Goal: Task Accomplishment & Management: Manage account settings

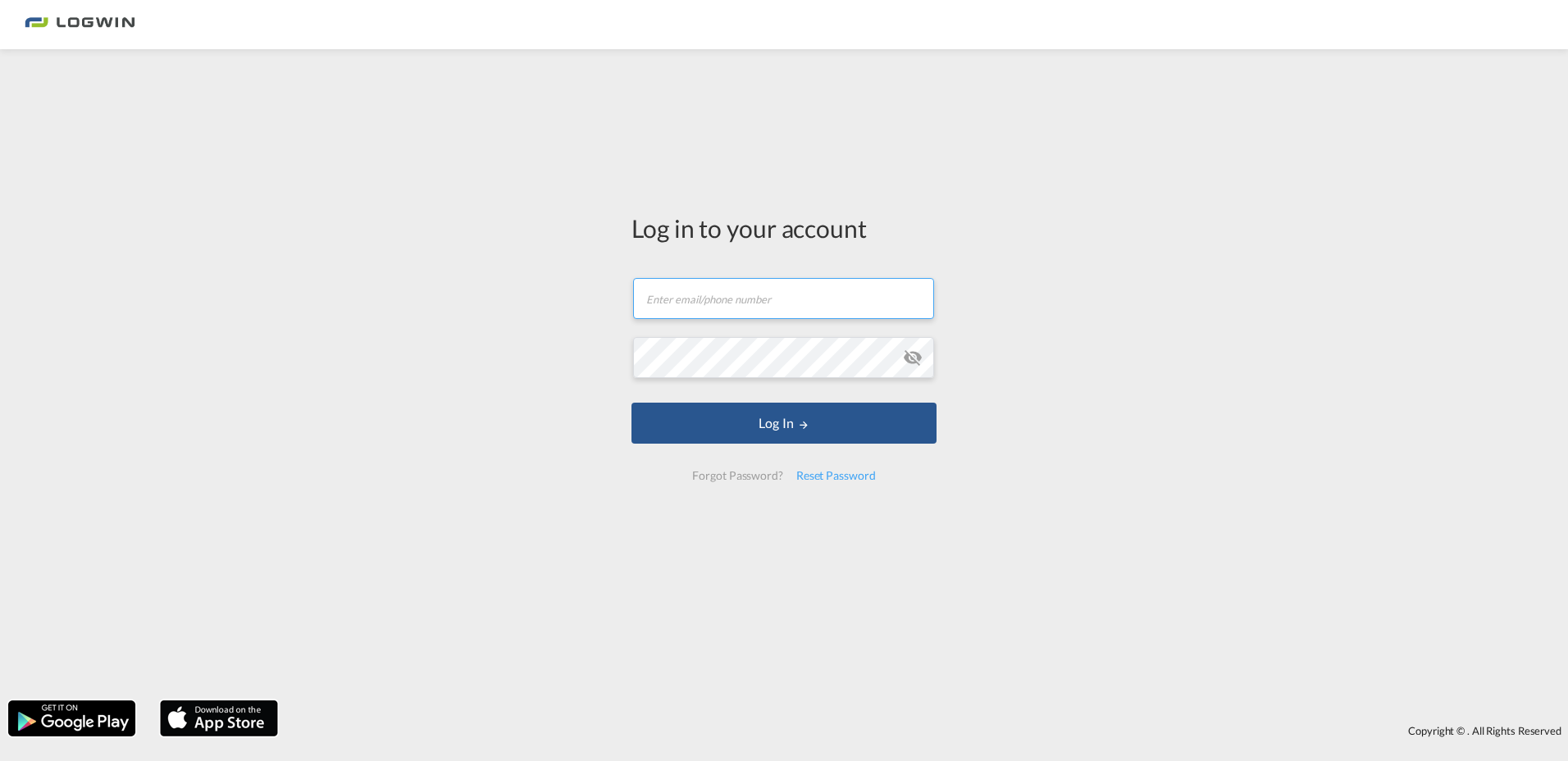
click at [727, 294] on input "text" at bounding box center [784, 298] width 301 height 41
click at [1210, 346] on div "Log in to your account Email field is required Password field is required Log I…" at bounding box center [784, 375] width 1568 height 635
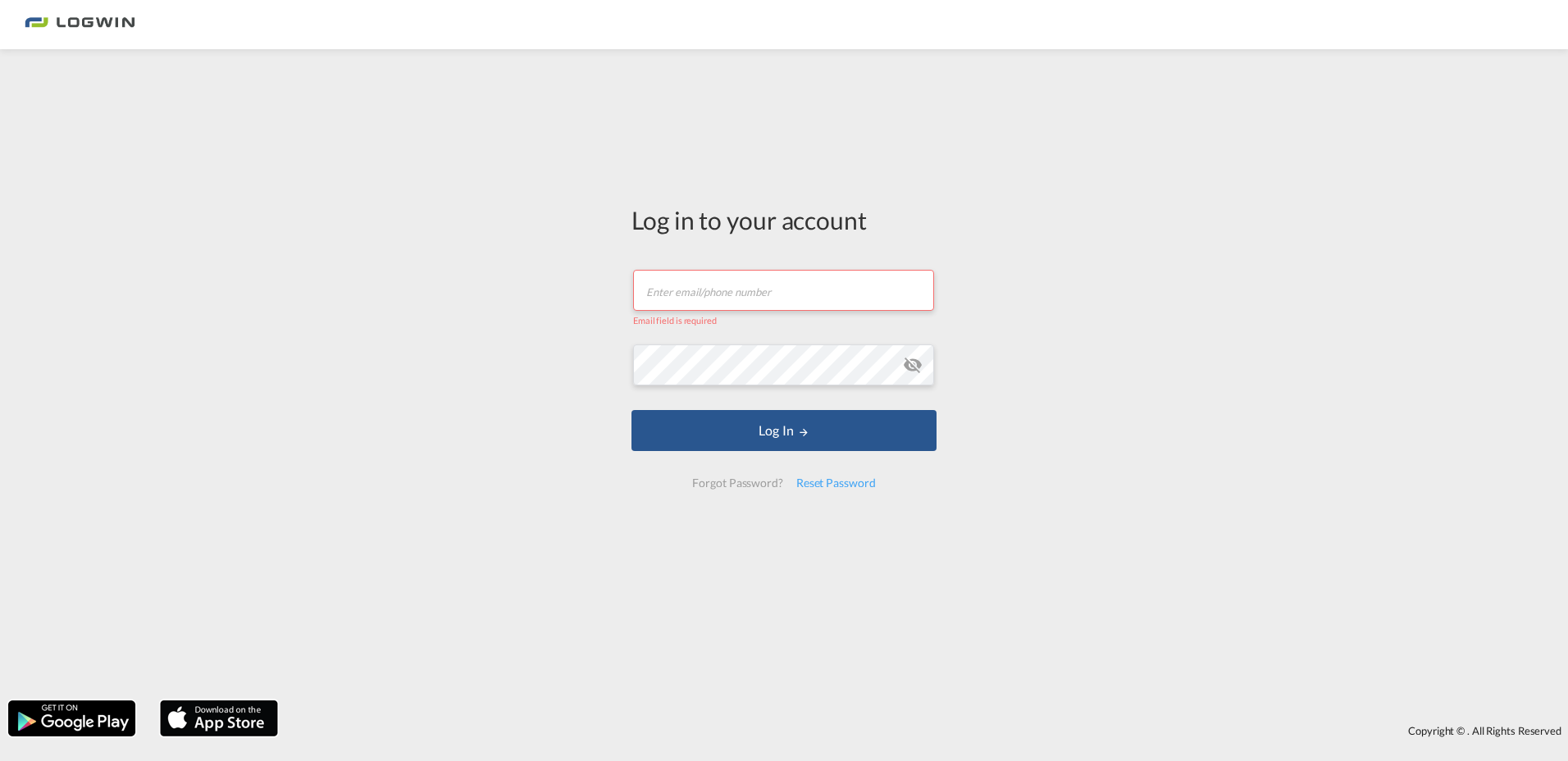
click at [768, 292] on input "text" at bounding box center [784, 290] width 301 height 41
type input "[PERSON_NAME][EMAIL_ADDRESS][PERSON_NAME][DOMAIN_NAME]"
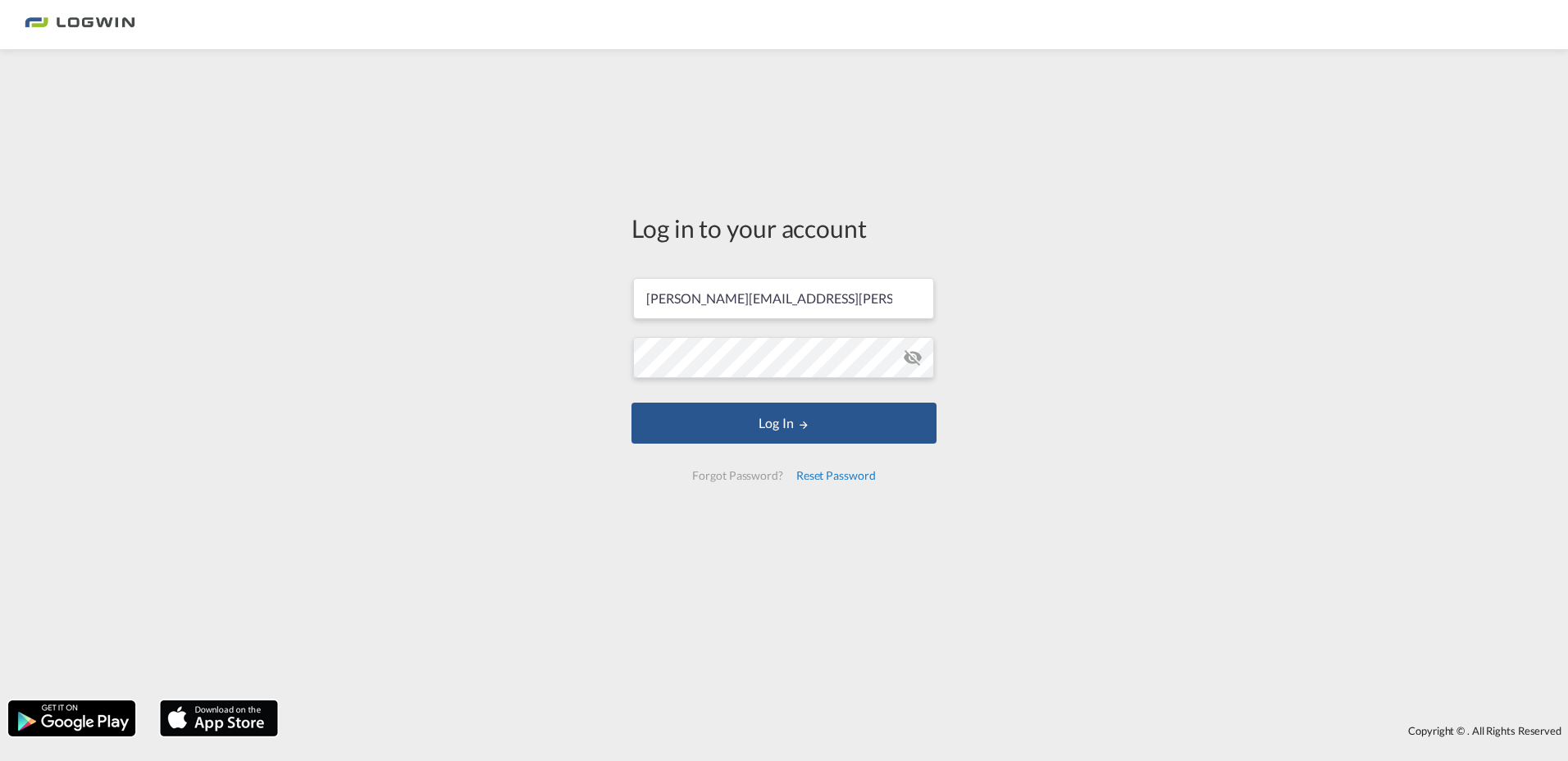
click at [830, 474] on div "Reset Password" at bounding box center [836, 475] width 92 height 30
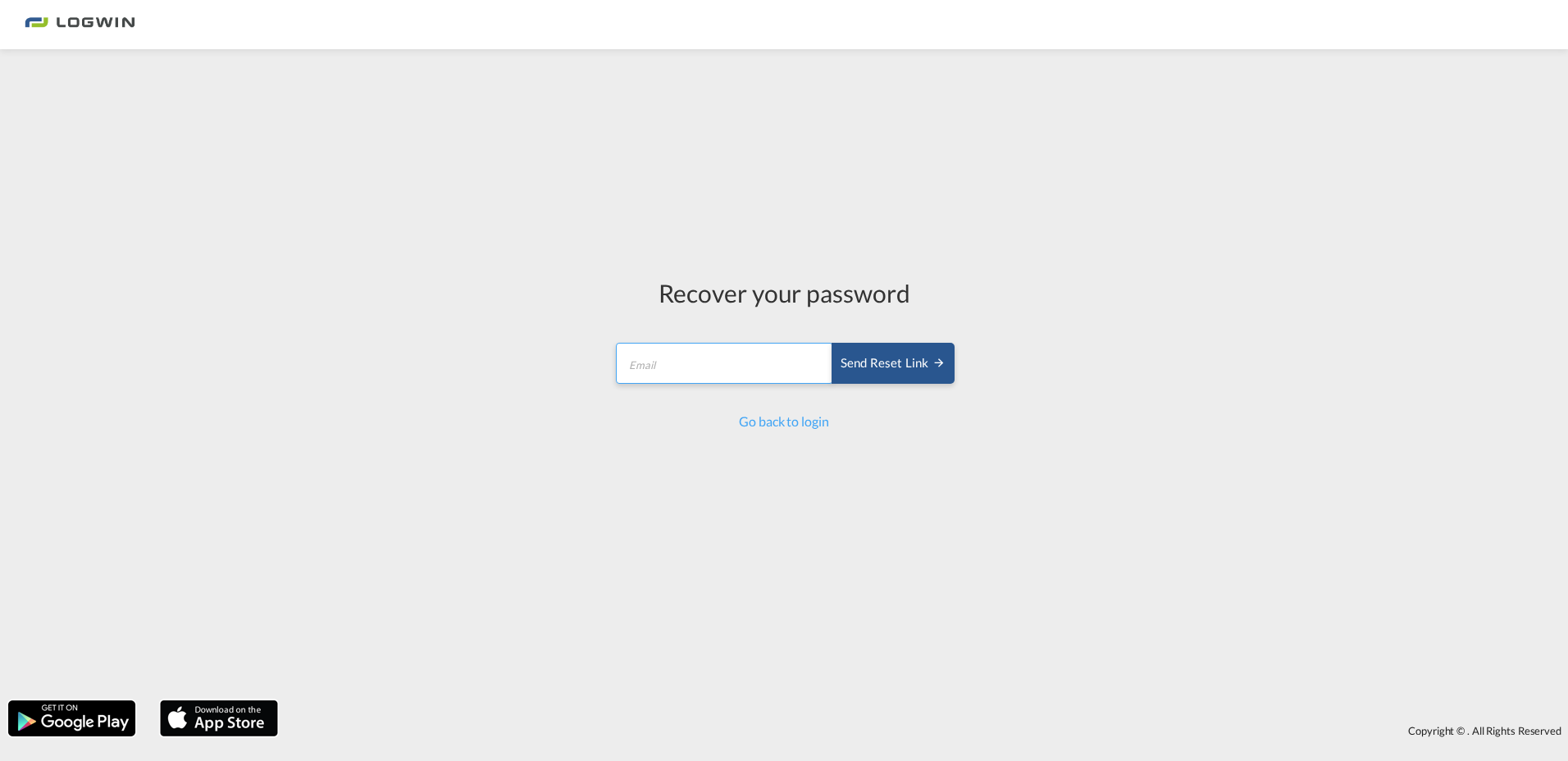
click at [681, 368] on input "email" at bounding box center [725, 363] width 218 height 41
type input "[PERSON_NAME][EMAIL_ADDRESS][PERSON_NAME][DOMAIN_NAME]"
click at [894, 362] on div "Send reset link" at bounding box center [892, 364] width 105 height 19
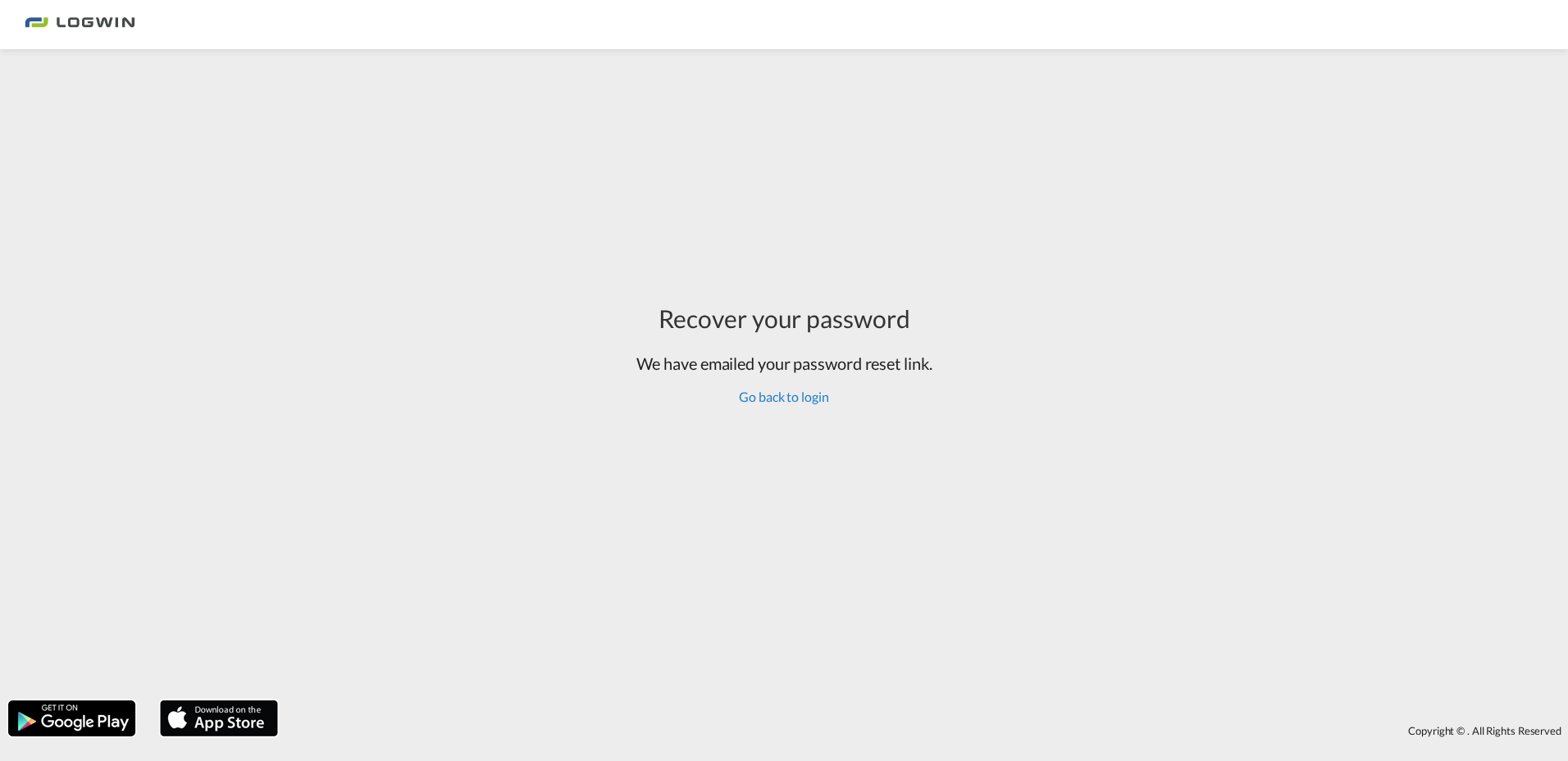
click at [793, 396] on link "Go back to login" at bounding box center [784, 396] width 90 height 15
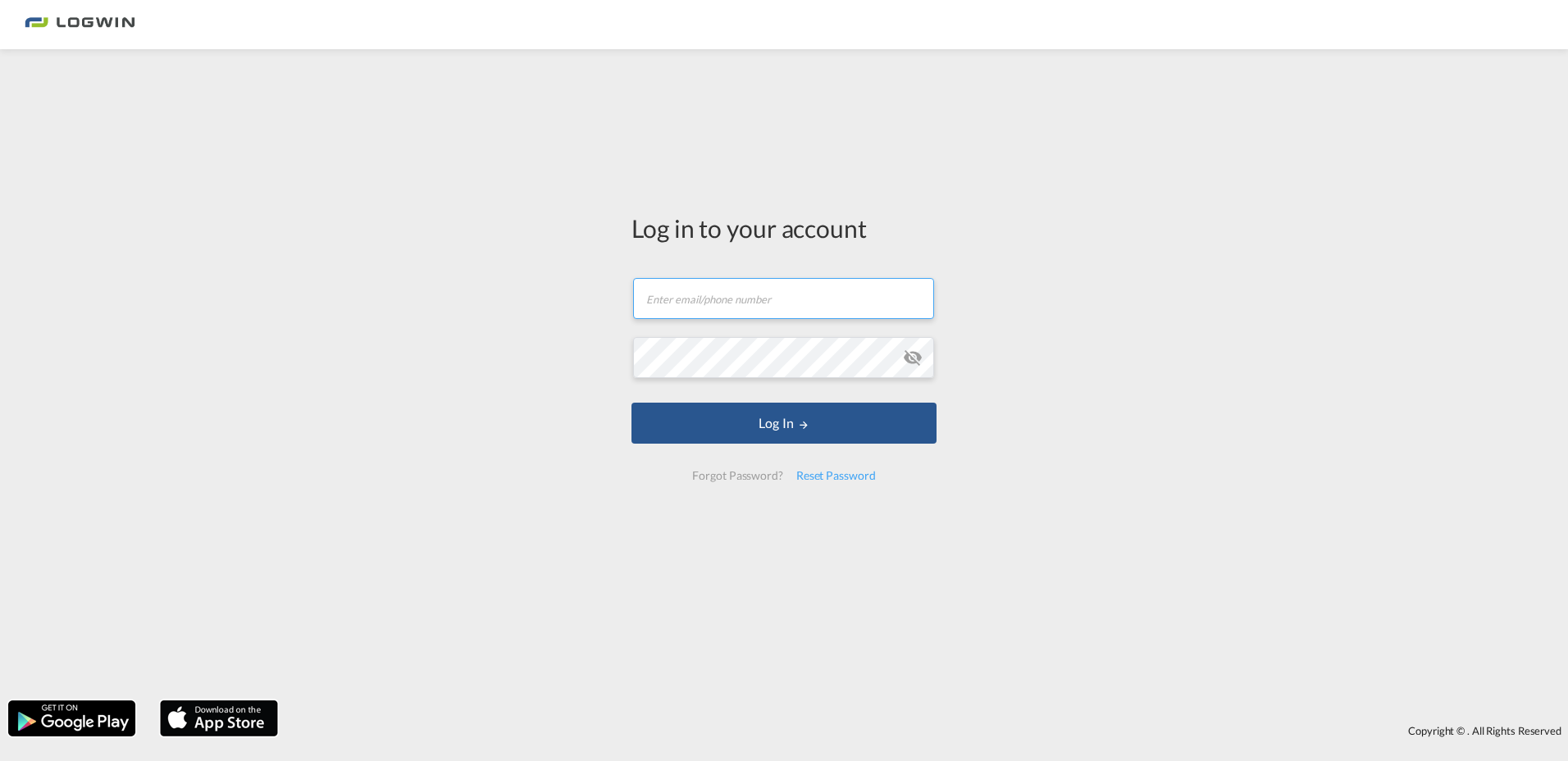
click at [766, 299] on input "text" at bounding box center [784, 298] width 301 height 41
type input "[PERSON_NAME][EMAIL_ADDRESS][PERSON_NAME][DOMAIN_NAME]"
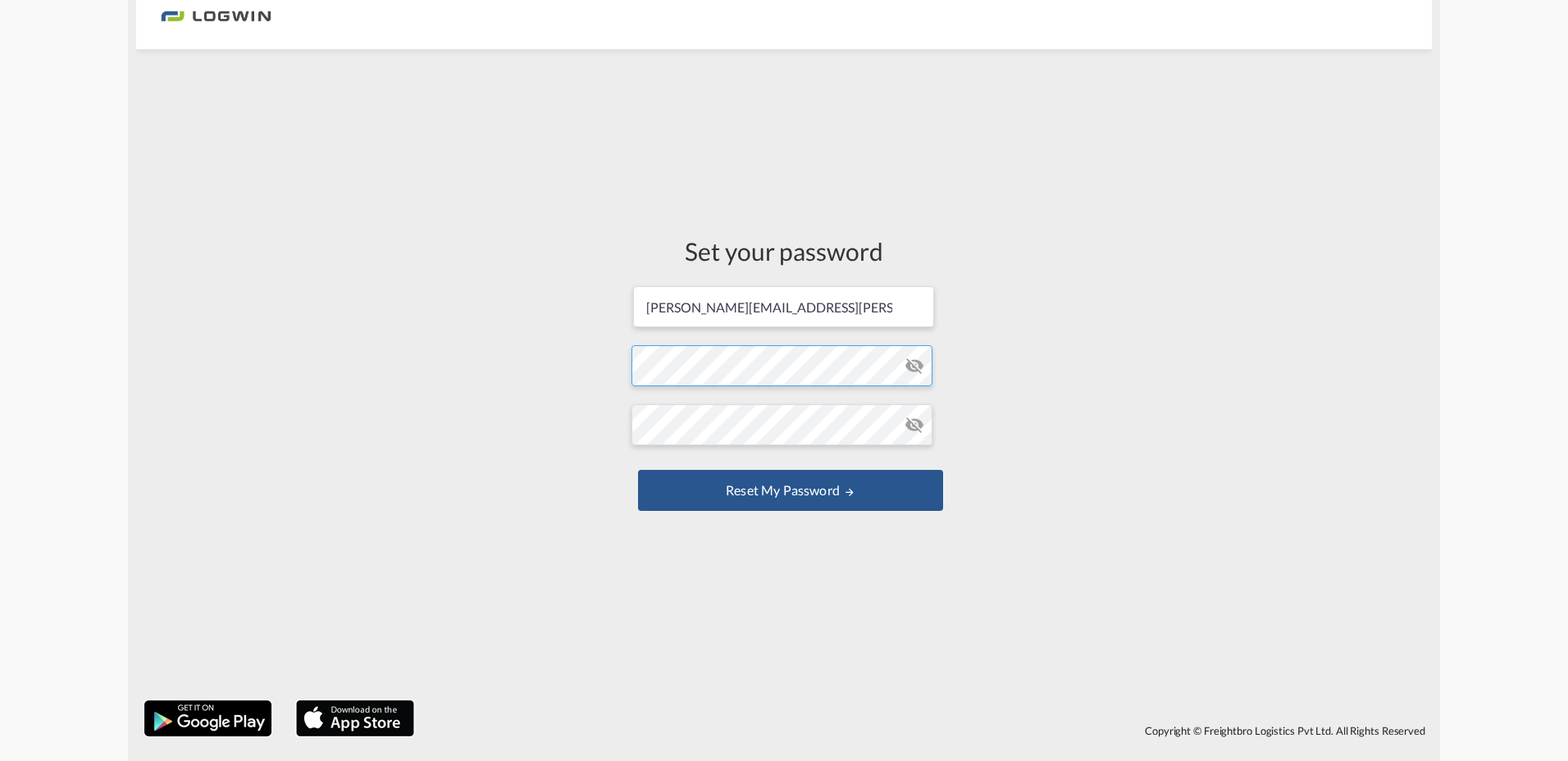
click at [717, 368] on form "fred.hofmeier@logwin-logistics.com Password must contain the following: A speci…" at bounding box center [784, 400] width 305 height 231
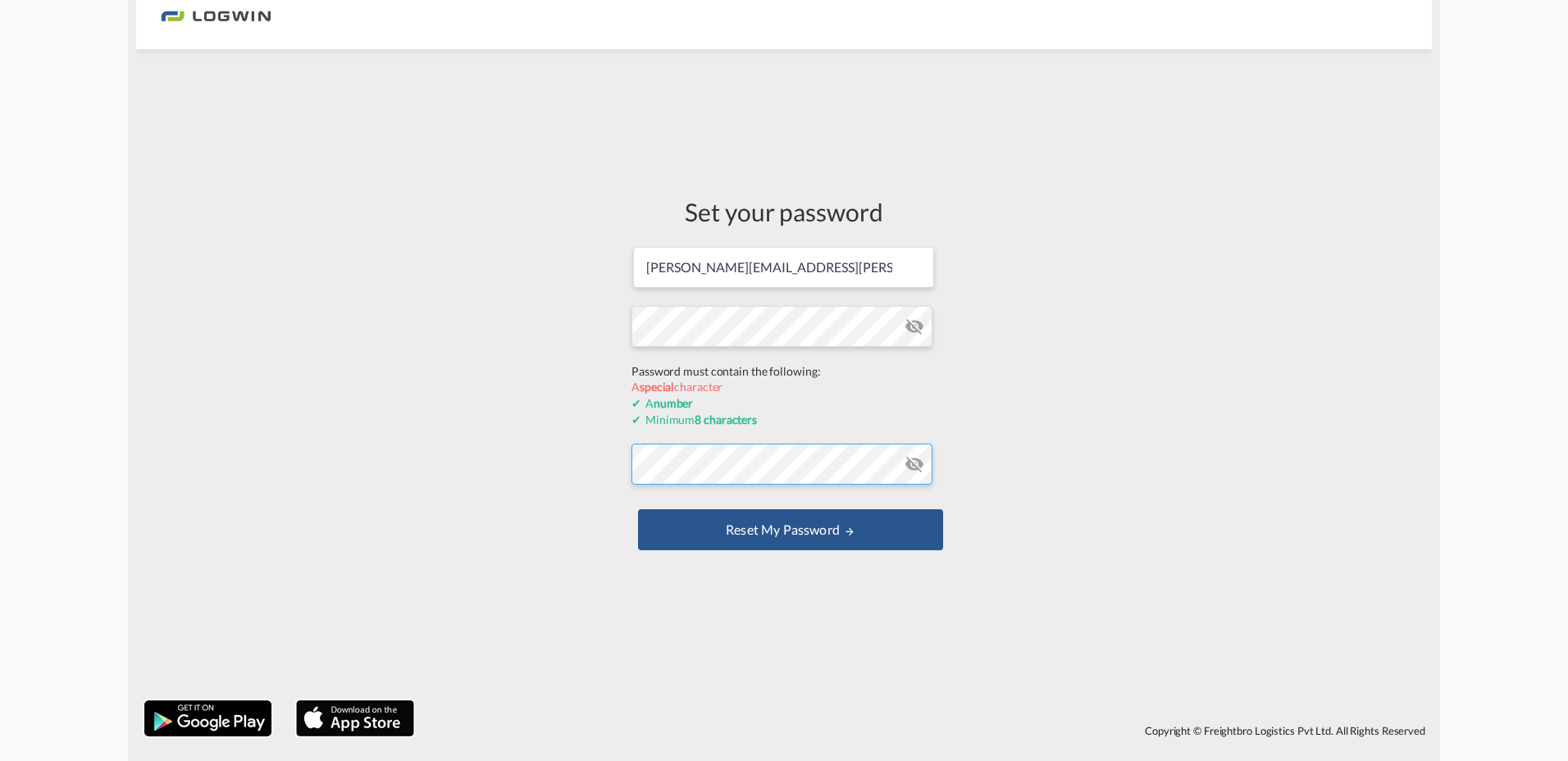
click at [802, 463] on form "fred.hofmeier@logwin-logistics.com Password must contain the following: A speci…" at bounding box center [784, 400] width 305 height 310
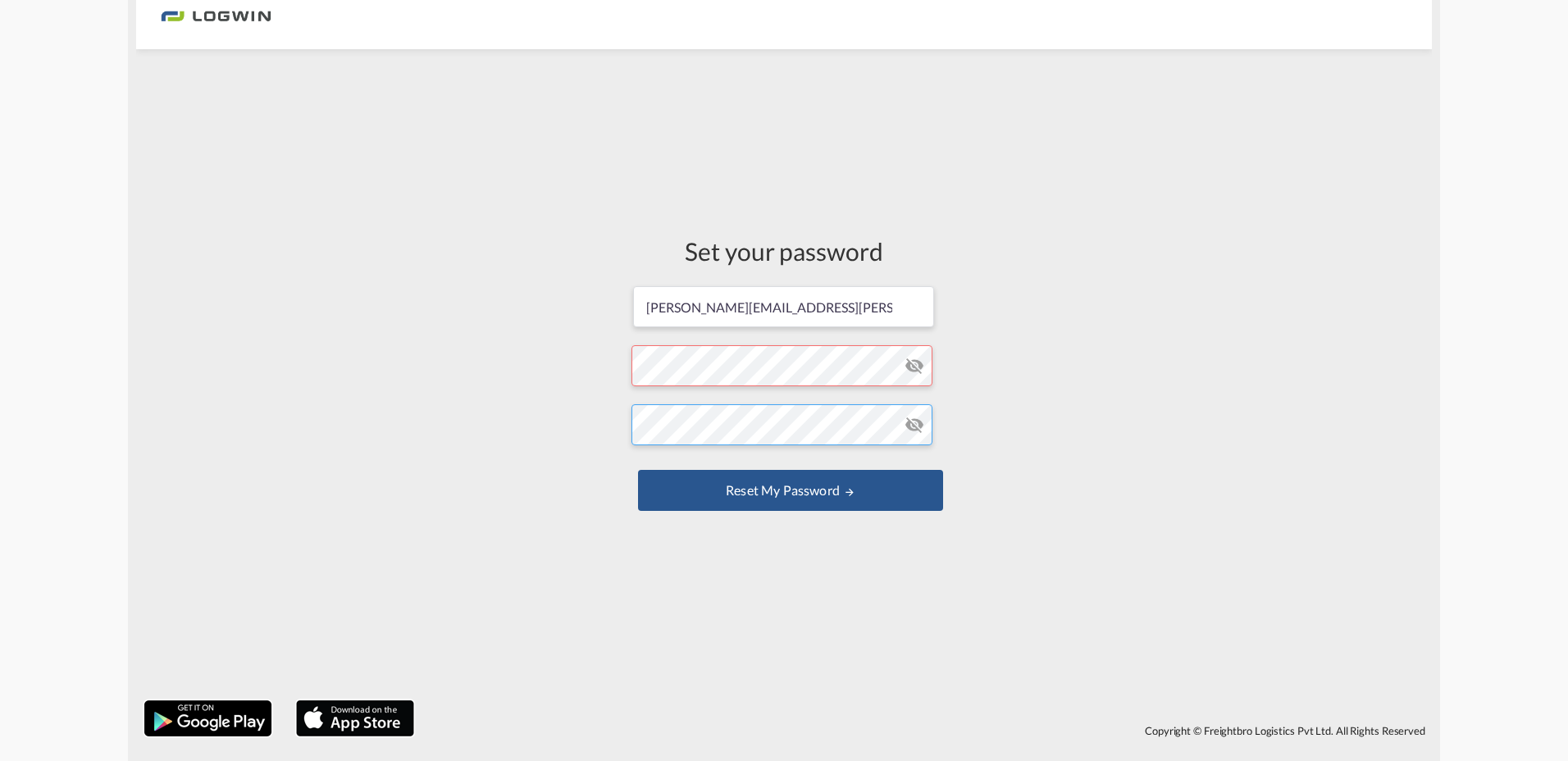
click at [638, 469] on button "Reset my password" at bounding box center [790, 490] width 305 height 41
click at [800, 485] on button "Reset my password" at bounding box center [790, 490] width 305 height 41
click at [835, 490] on button "Reset my password" at bounding box center [790, 490] width 305 height 41
click at [810, 489] on button "Reset my password" at bounding box center [790, 490] width 305 height 41
click at [846, 493] on md-icon "UPDATE MY PASSWORD" at bounding box center [850, 492] width 12 height 12
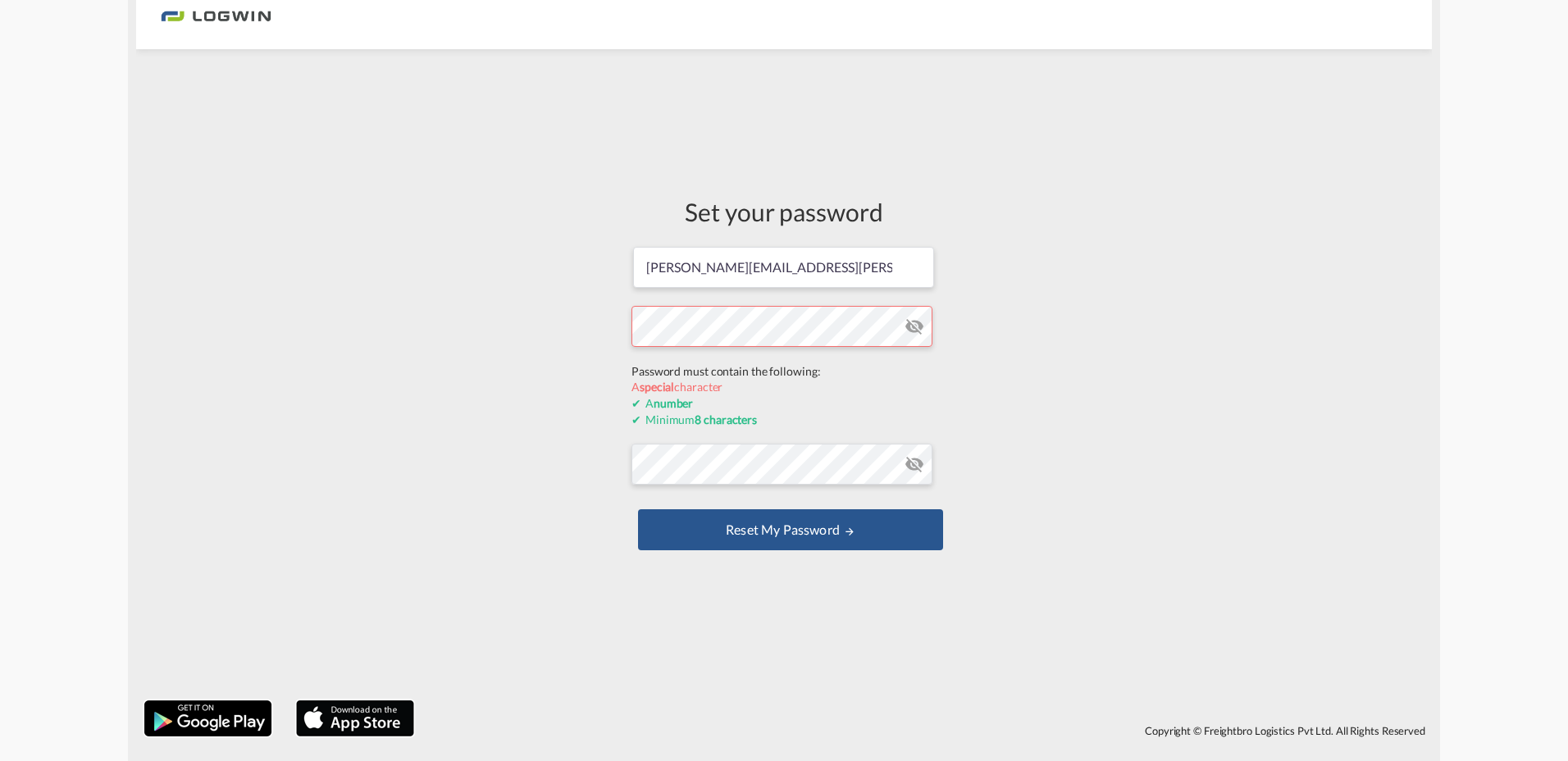
click at [513, 365] on div "Set your password fred.hofmeier@logwin-logistics.com Password must contain the …" at bounding box center [784, 375] width 1296 height 635
click at [917, 326] on form "fred.hofmeier@logwin-logistics.com Password must contain the following: A speci…" at bounding box center [784, 400] width 305 height 310
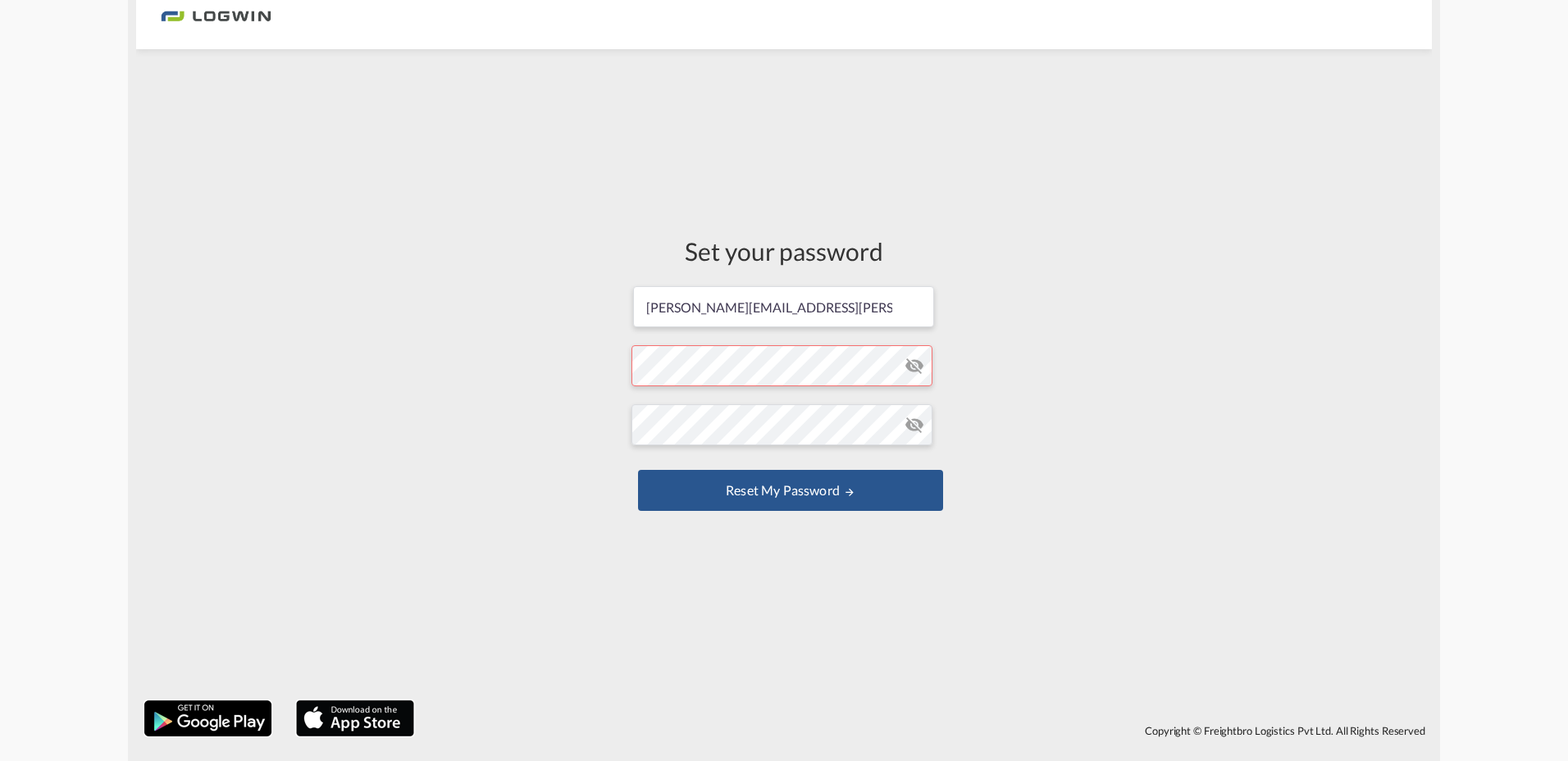
click at [910, 368] on md-icon "icon-eye-off" at bounding box center [914, 366] width 19 height 19
click at [711, 361] on form "fred.hofmeier@logwin-logistics.com Password must contain the following: A speci…" at bounding box center [784, 400] width 305 height 231
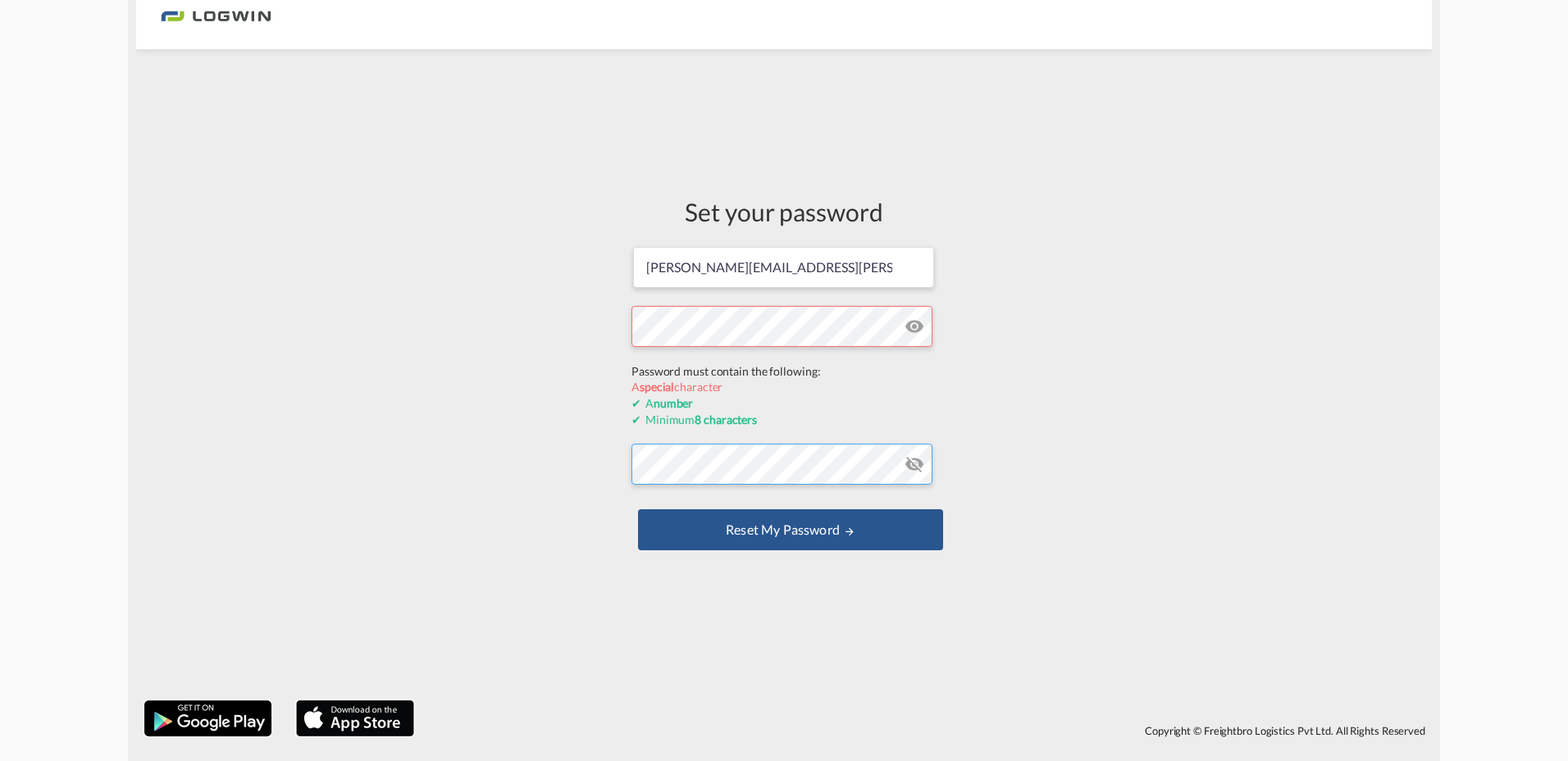
click at [774, 462] on form "fred.hofmeier@logwin-logistics.com Password must contain the following: A speci…" at bounding box center [784, 400] width 305 height 310
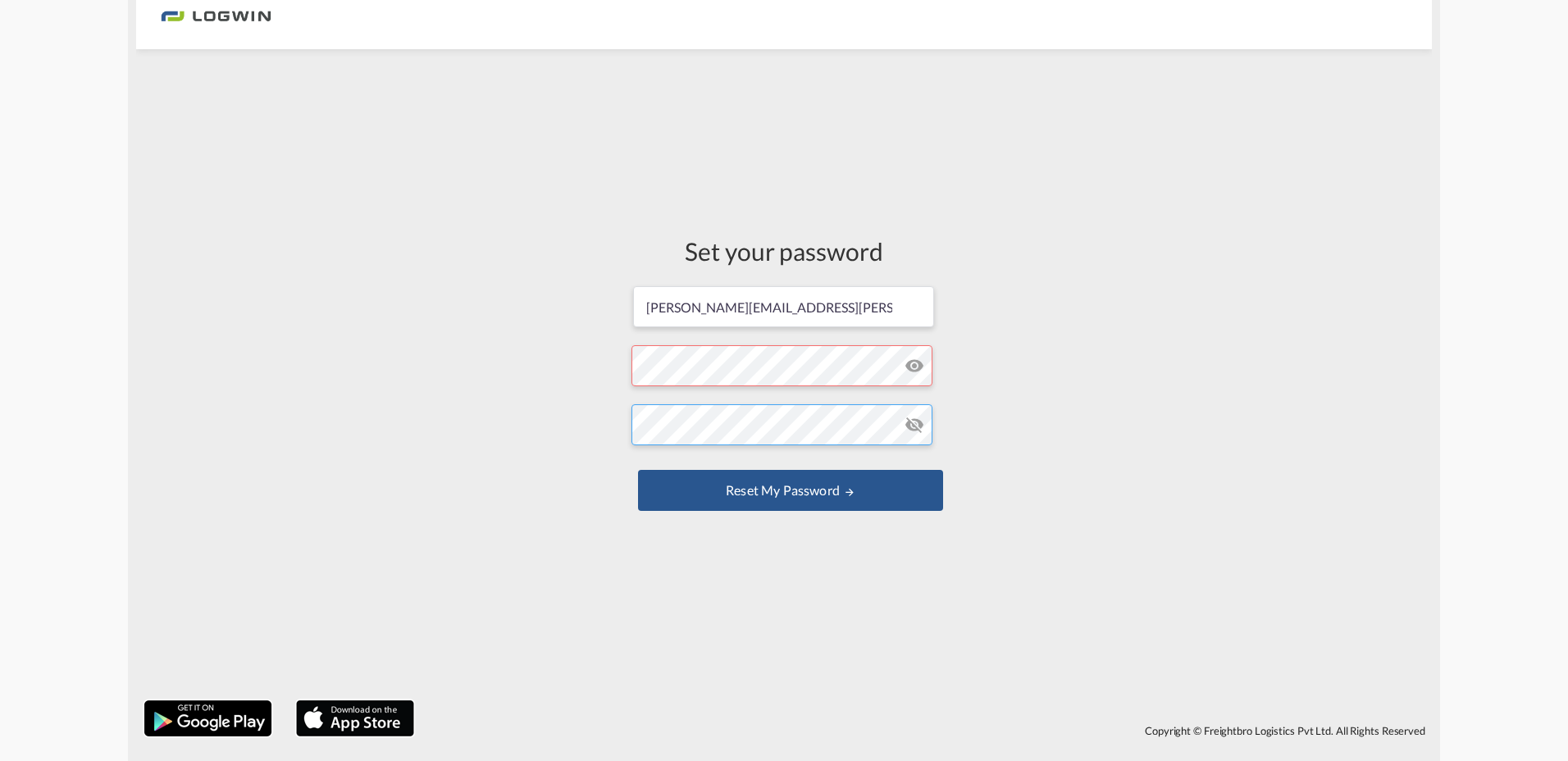
click at [593, 429] on div "Set your password fred.hofmeier@logwin-logistics.com Password must contain the …" at bounding box center [784, 375] width 1296 height 635
click at [638, 469] on button "Reset my password" at bounding box center [790, 490] width 305 height 41
click at [858, 487] on button "Reset my password" at bounding box center [790, 490] width 305 height 41
click at [913, 364] on md-icon "icon-eye-off" at bounding box center [914, 366] width 19 height 19
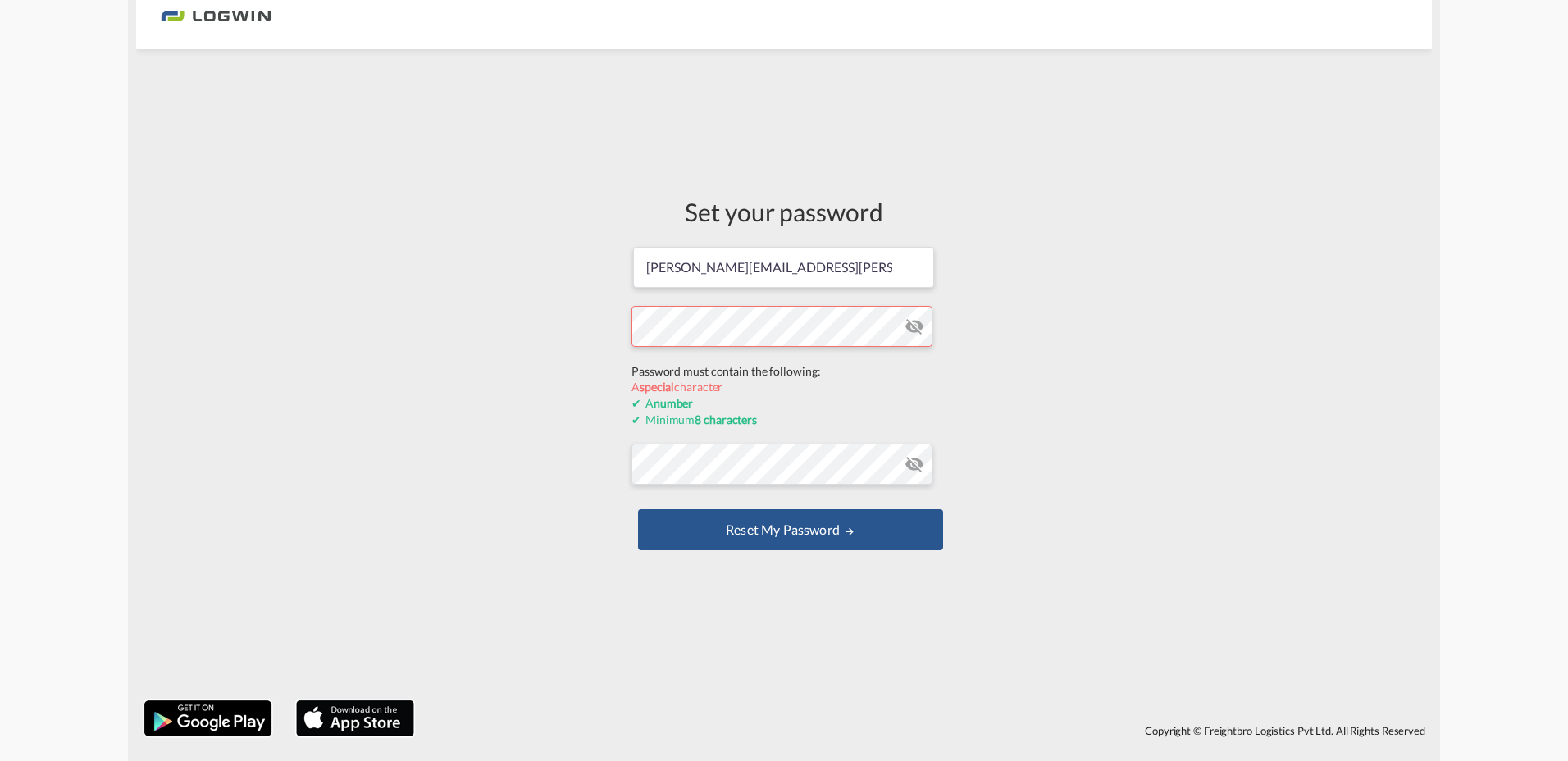
click at [499, 364] on div "Set your password fred.hofmeier@logwin-logistics.com Password must contain the …" at bounding box center [784, 375] width 1296 height 635
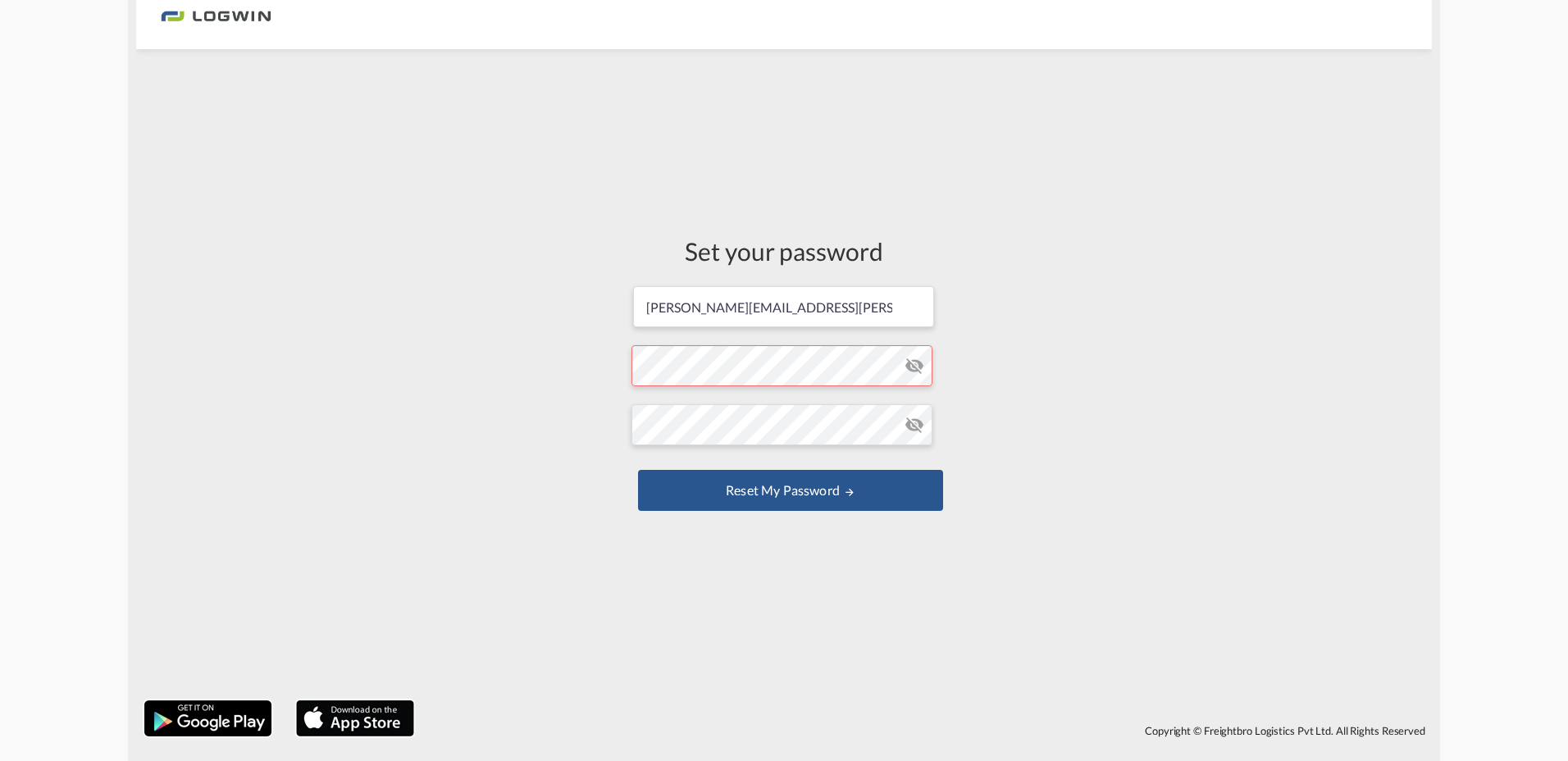
click at [678, 385] on form "fred.hofmeier@logwin-logistics.com Password must contain the following: A speci…" at bounding box center [784, 400] width 305 height 231
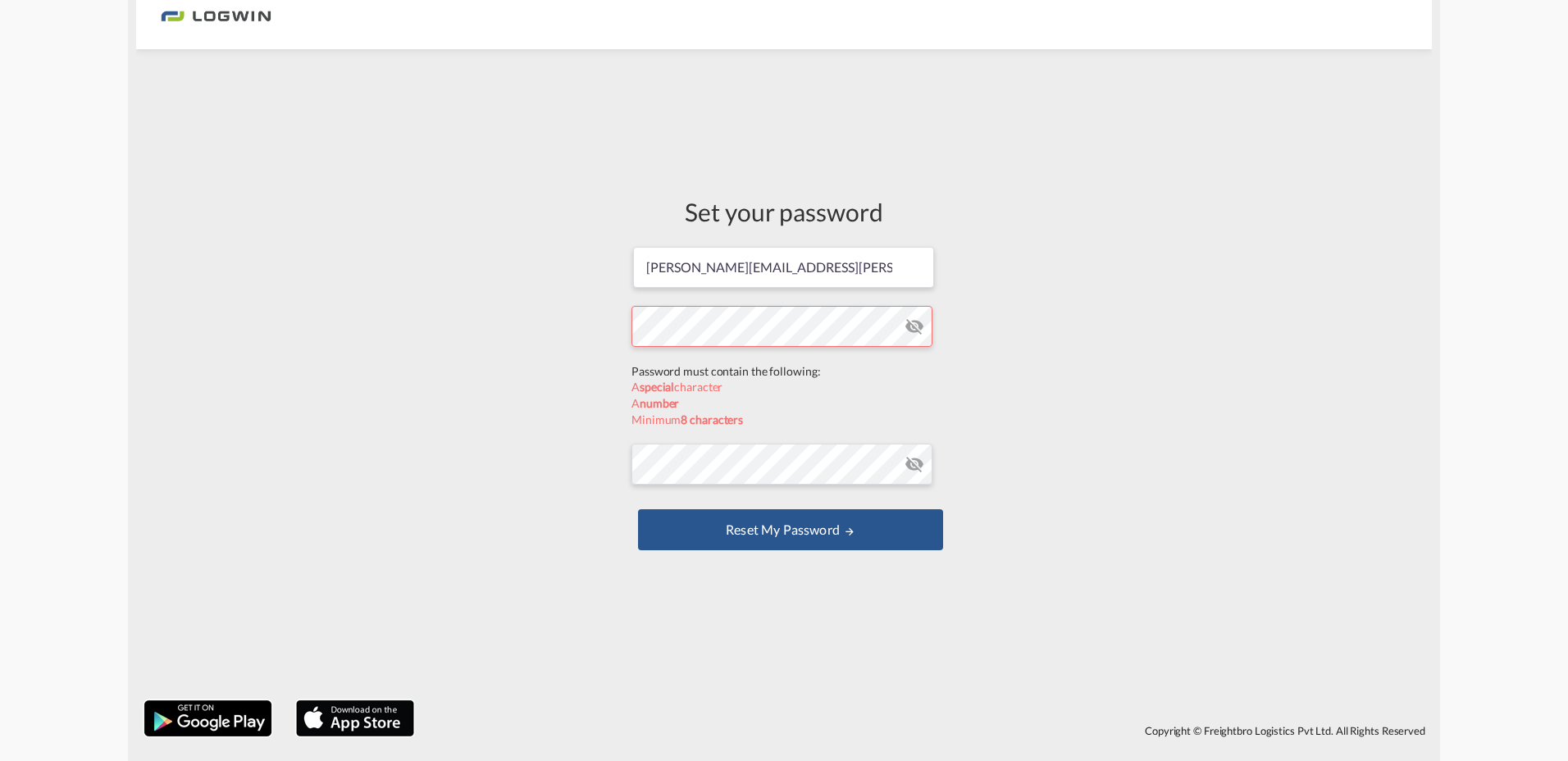
click at [699, 368] on form "fred.hofmeier@logwin-logistics.com Password must contain the following: A speci…" at bounding box center [784, 400] width 305 height 310
click at [912, 325] on form "fred.hofmeier@logwin-logistics.com Password must contain the following: A speci…" at bounding box center [784, 400] width 305 height 310
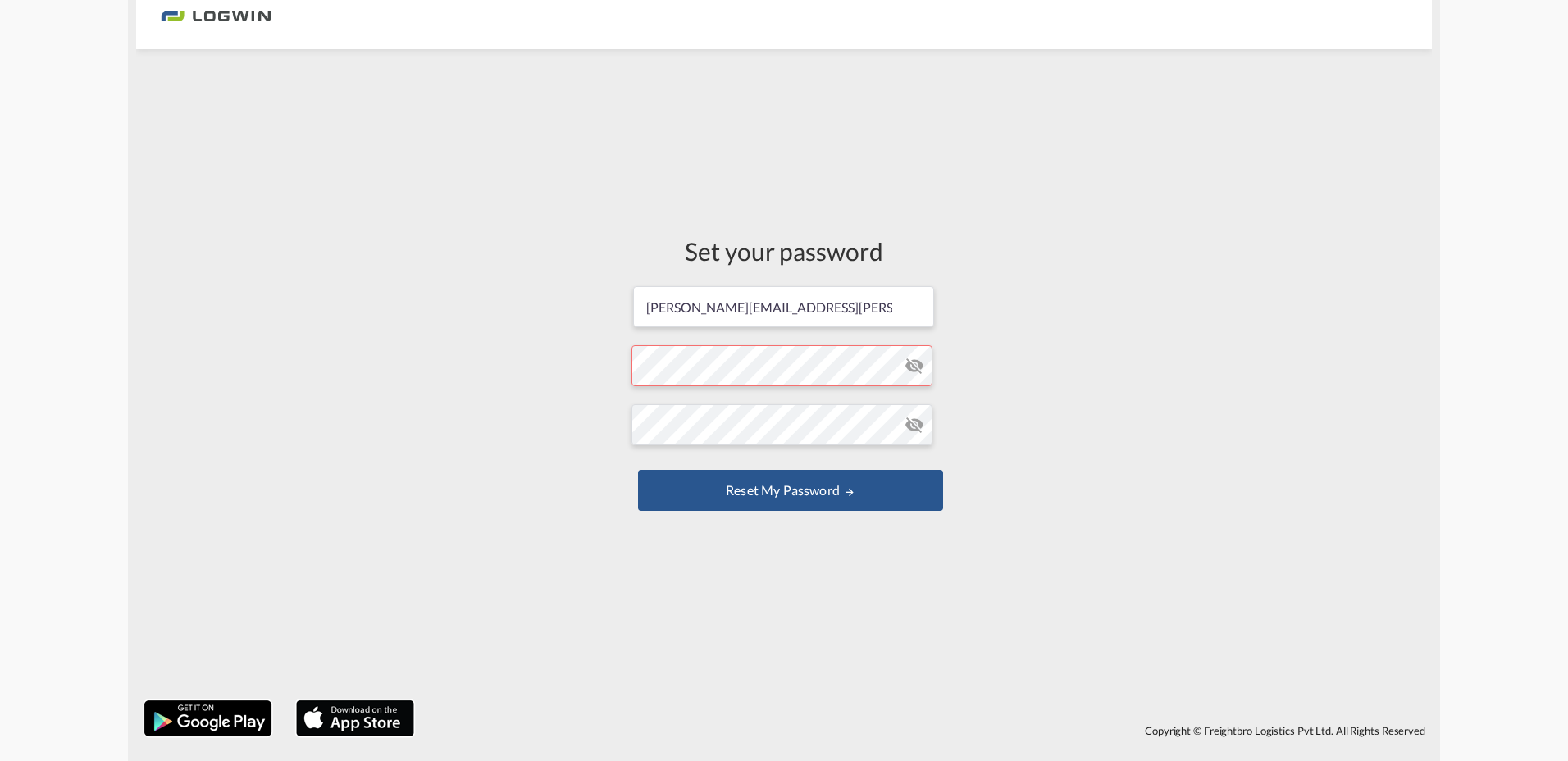
click at [717, 358] on form "fred.hofmeier@logwin-logistics.com Password must contain the following: A speci…" at bounding box center [784, 400] width 305 height 231
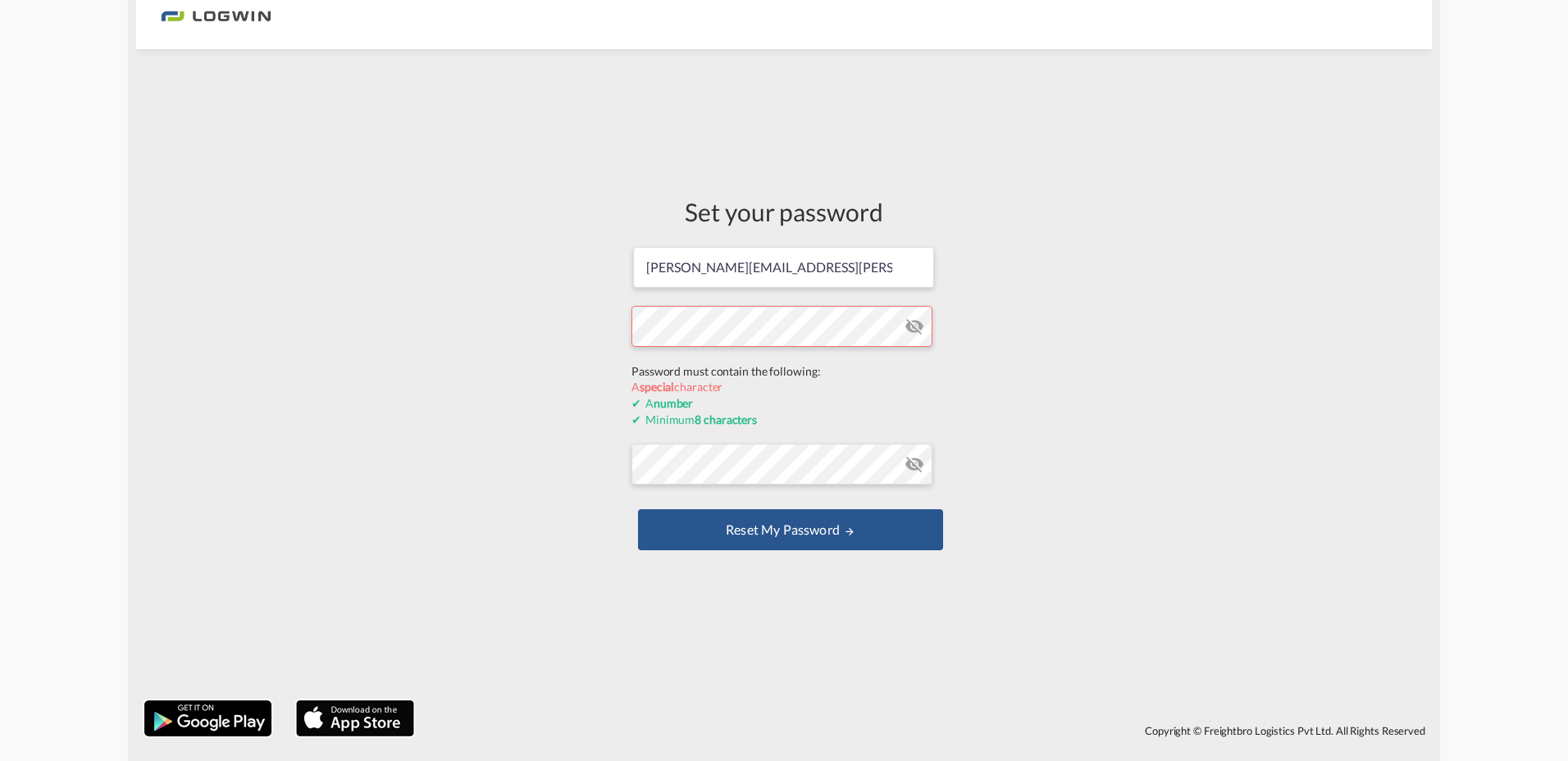
click at [638, 509] on button "Reset my password" at bounding box center [790, 529] width 305 height 41
click at [914, 324] on form "fred.hofmeier@logwin-logistics.com Password must contain the following: A speci…" at bounding box center [784, 400] width 305 height 310
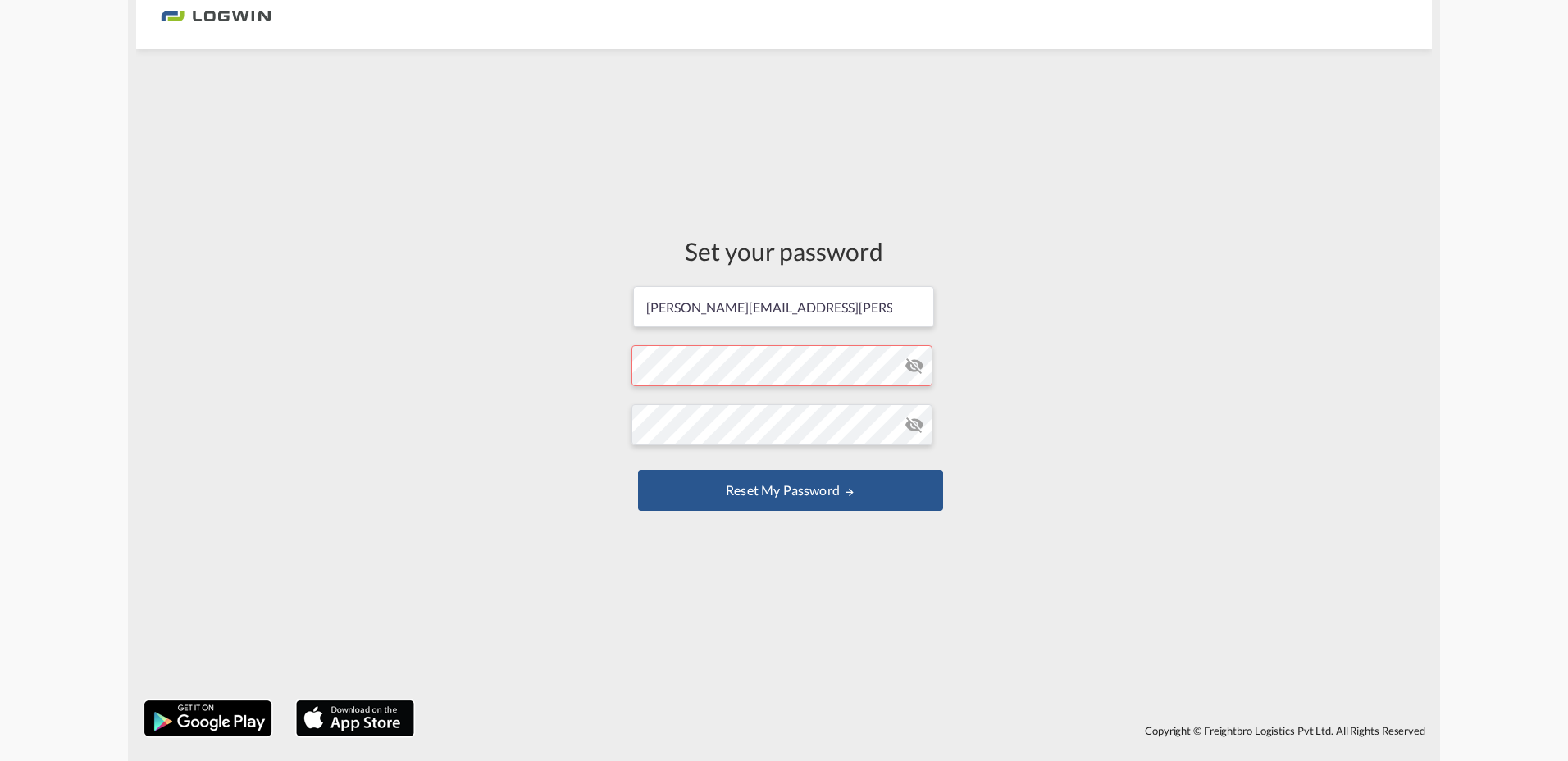
click at [915, 364] on md-icon "icon-eye-off" at bounding box center [914, 366] width 19 height 19
click at [718, 368] on form "fred.hofmeier@logwin-logistics.com Password must contain the following: A speci…" at bounding box center [784, 400] width 305 height 231
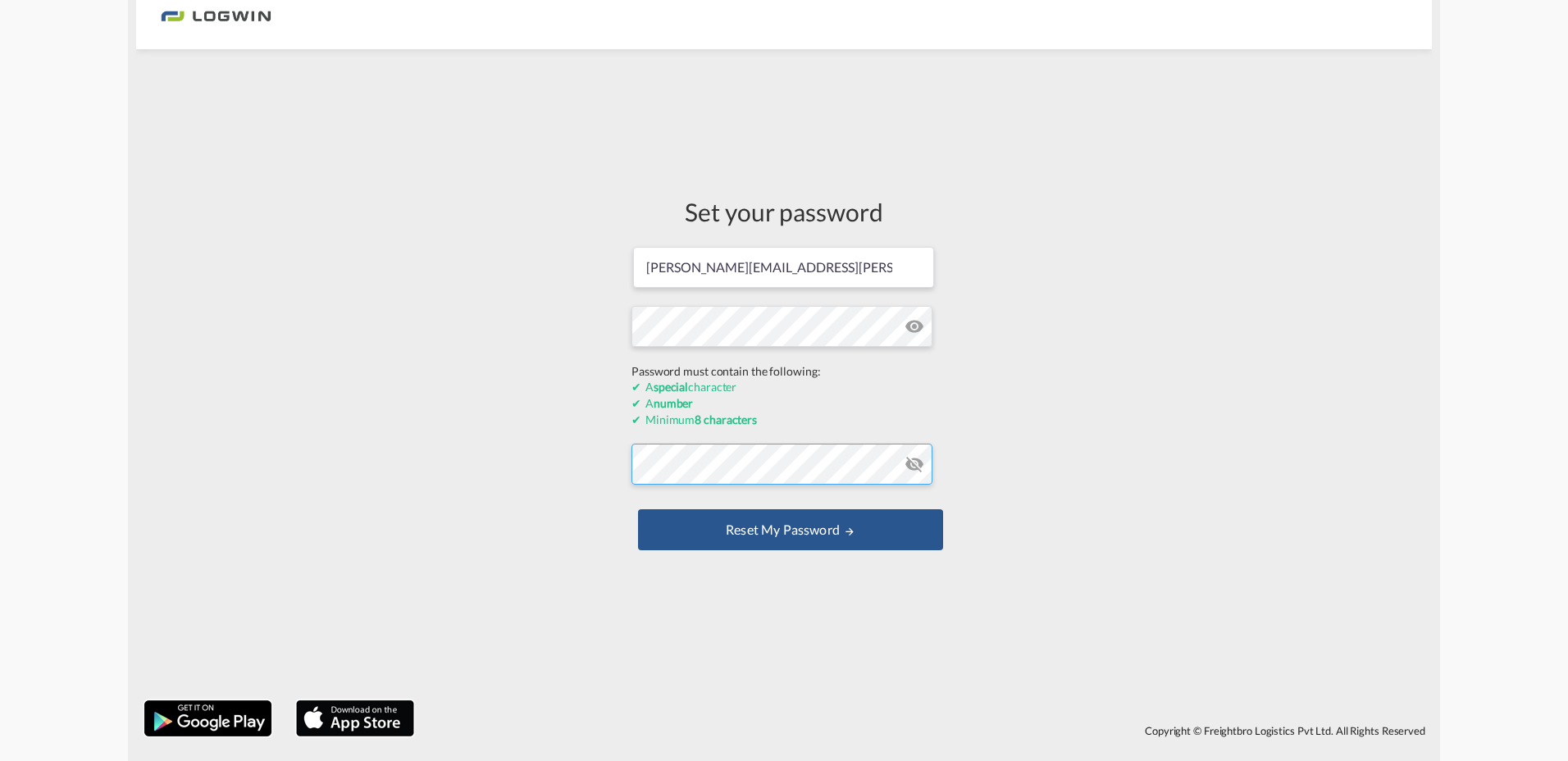
click at [791, 464] on form "fred.hofmeier@logwin-logistics.com Password must contain the following: A speci…" at bounding box center [784, 400] width 305 height 310
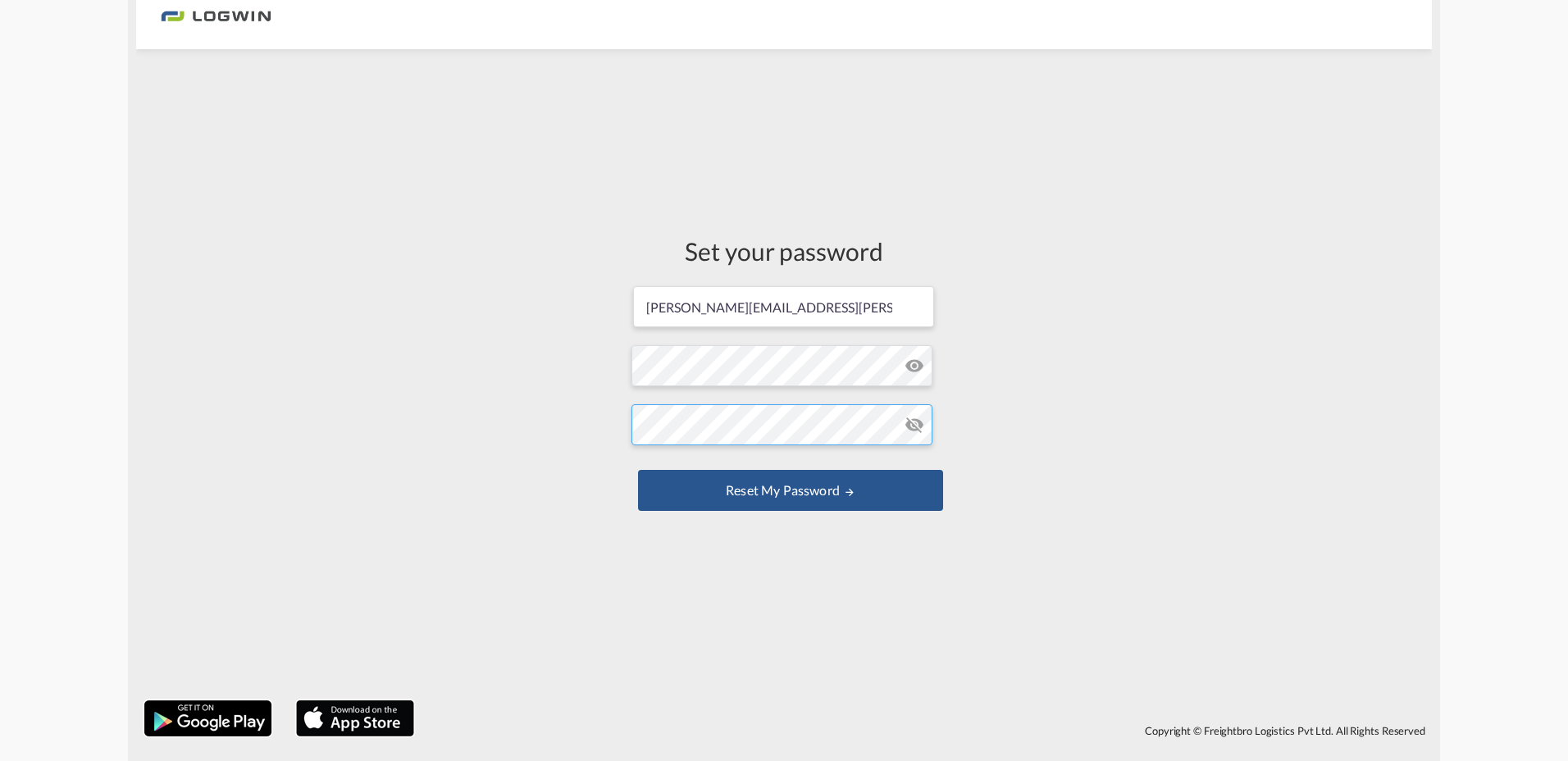
click at [638, 469] on button "Reset my password" at bounding box center [790, 490] width 305 height 41
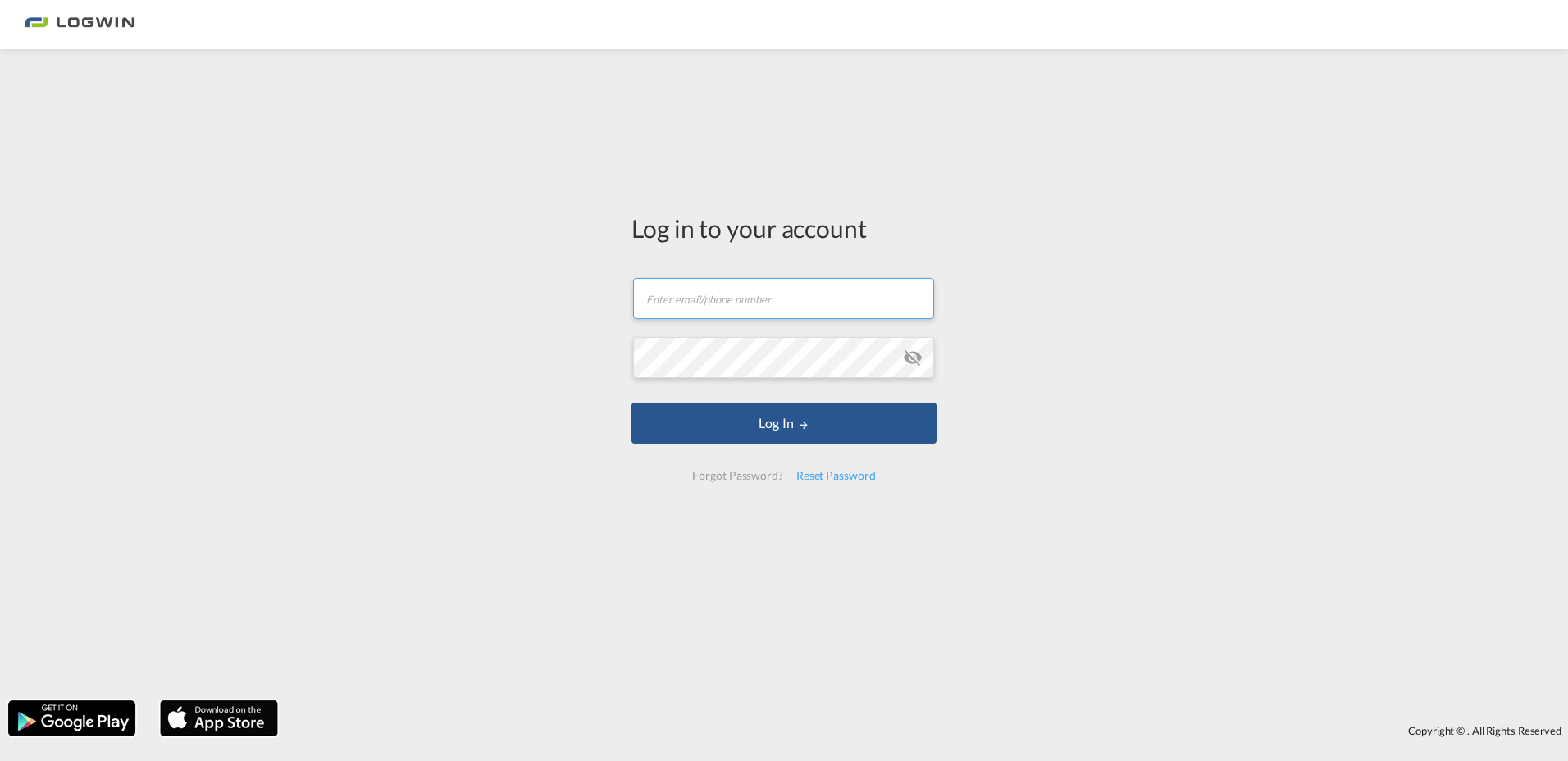
click at [761, 298] on input "text" at bounding box center [784, 298] width 301 height 41
type input "fred.hofmeier@logwin-logistics.com"
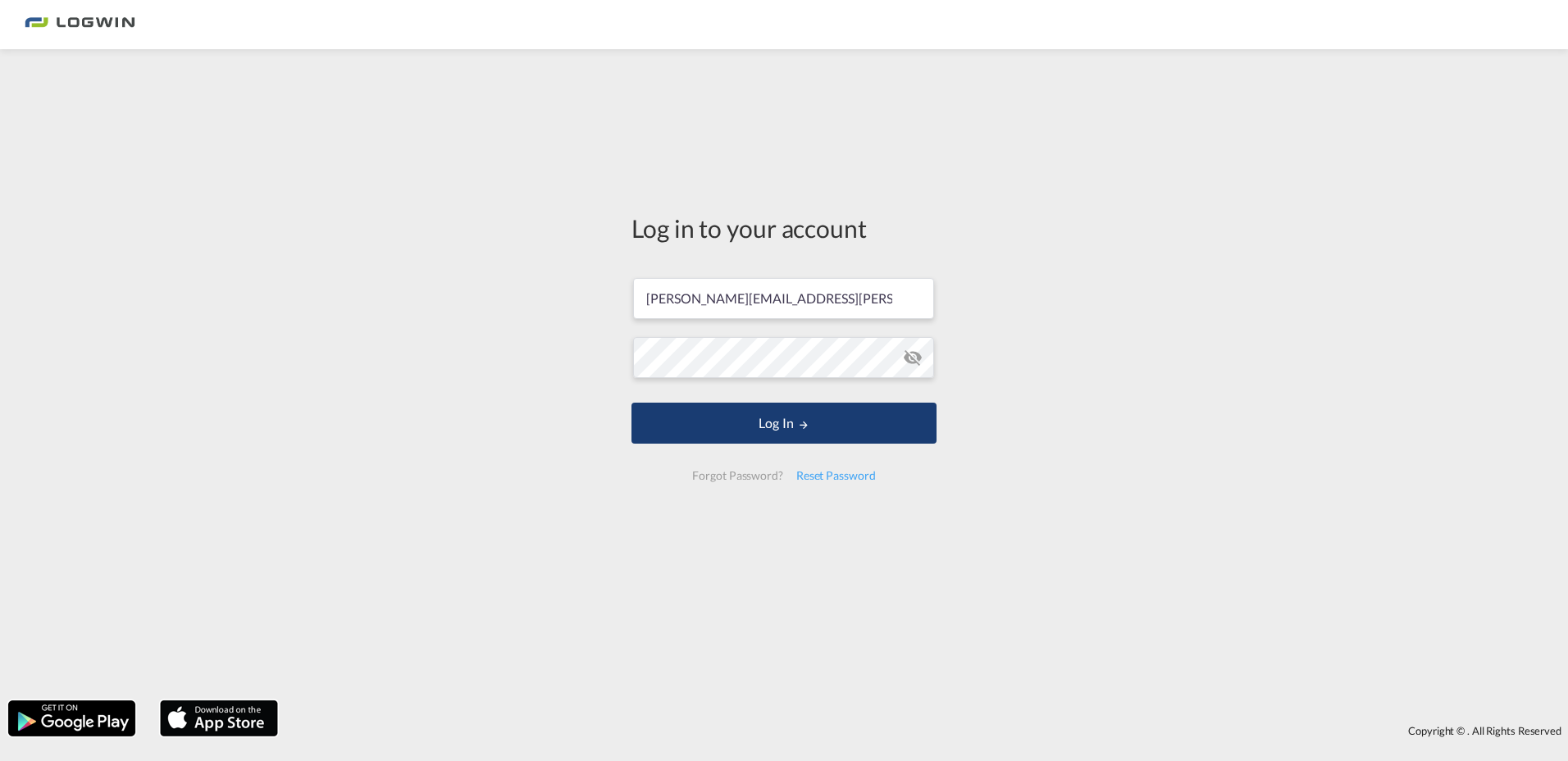
click at [779, 419] on button "Log In" at bounding box center [784, 422] width 305 height 41
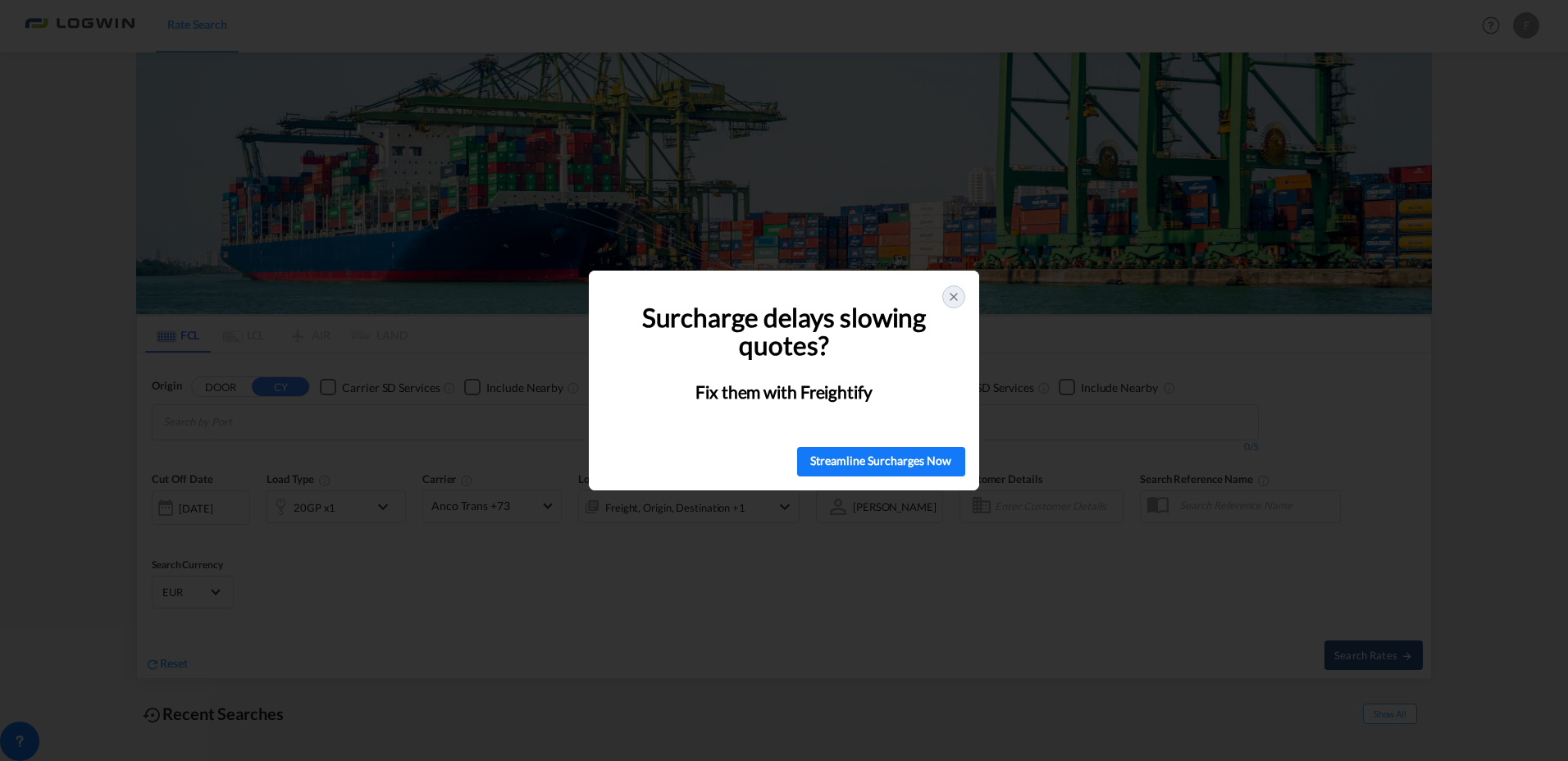
click at [957, 297] on icon at bounding box center [954, 297] width 13 height 13
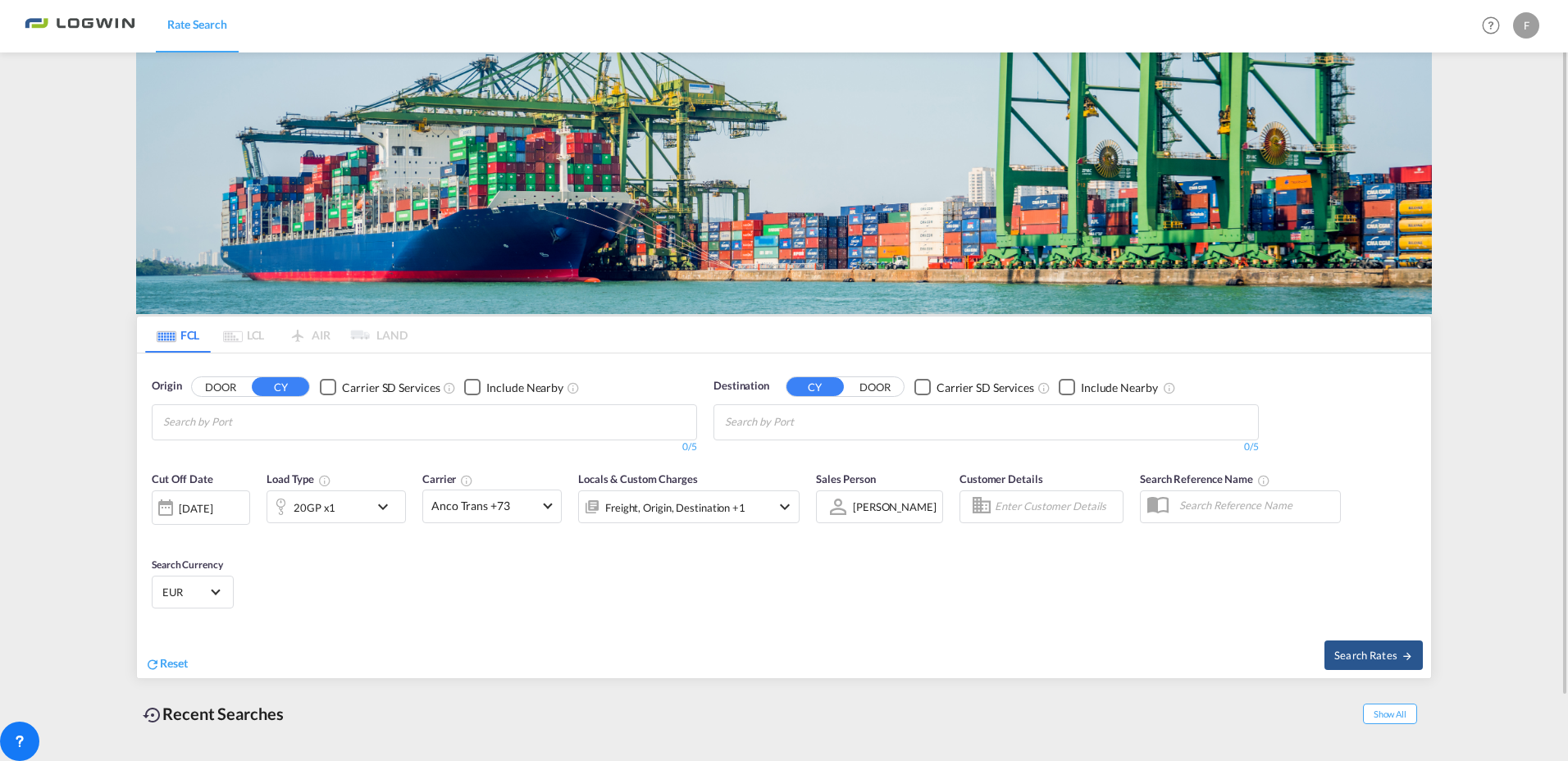
click at [255, 424] on input "Chips input." at bounding box center [242, 421] width 156 height 26
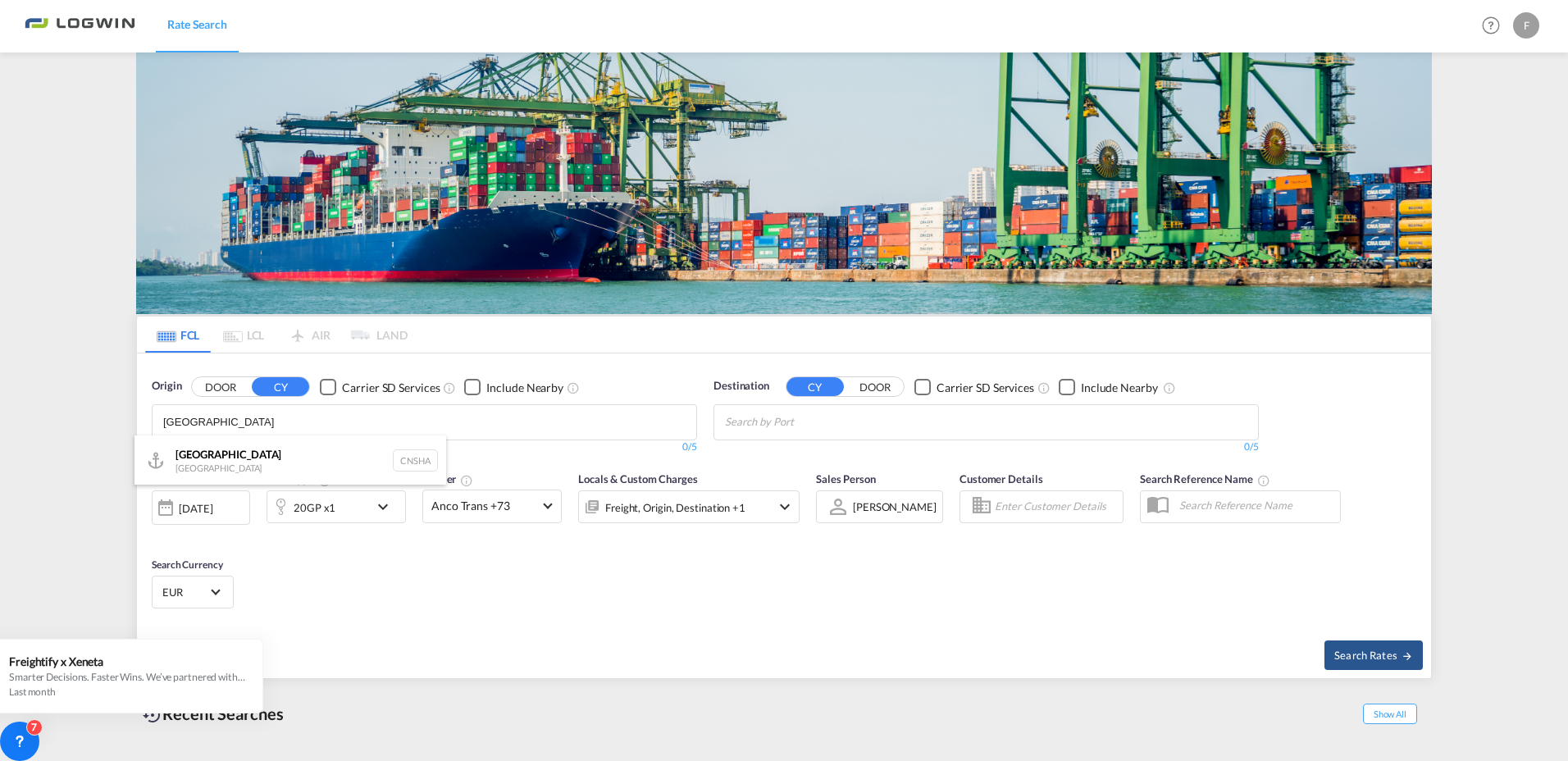
type input "shanghai"
click at [416, 457] on div "Shanghai China CNSHA" at bounding box center [291, 459] width 312 height 49
click at [793, 423] on div at bounding box center [784, 380] width 1568 height 761
click at [803, 412] on input "Chips input." at bounding box center [803, 421] width 156 height 26
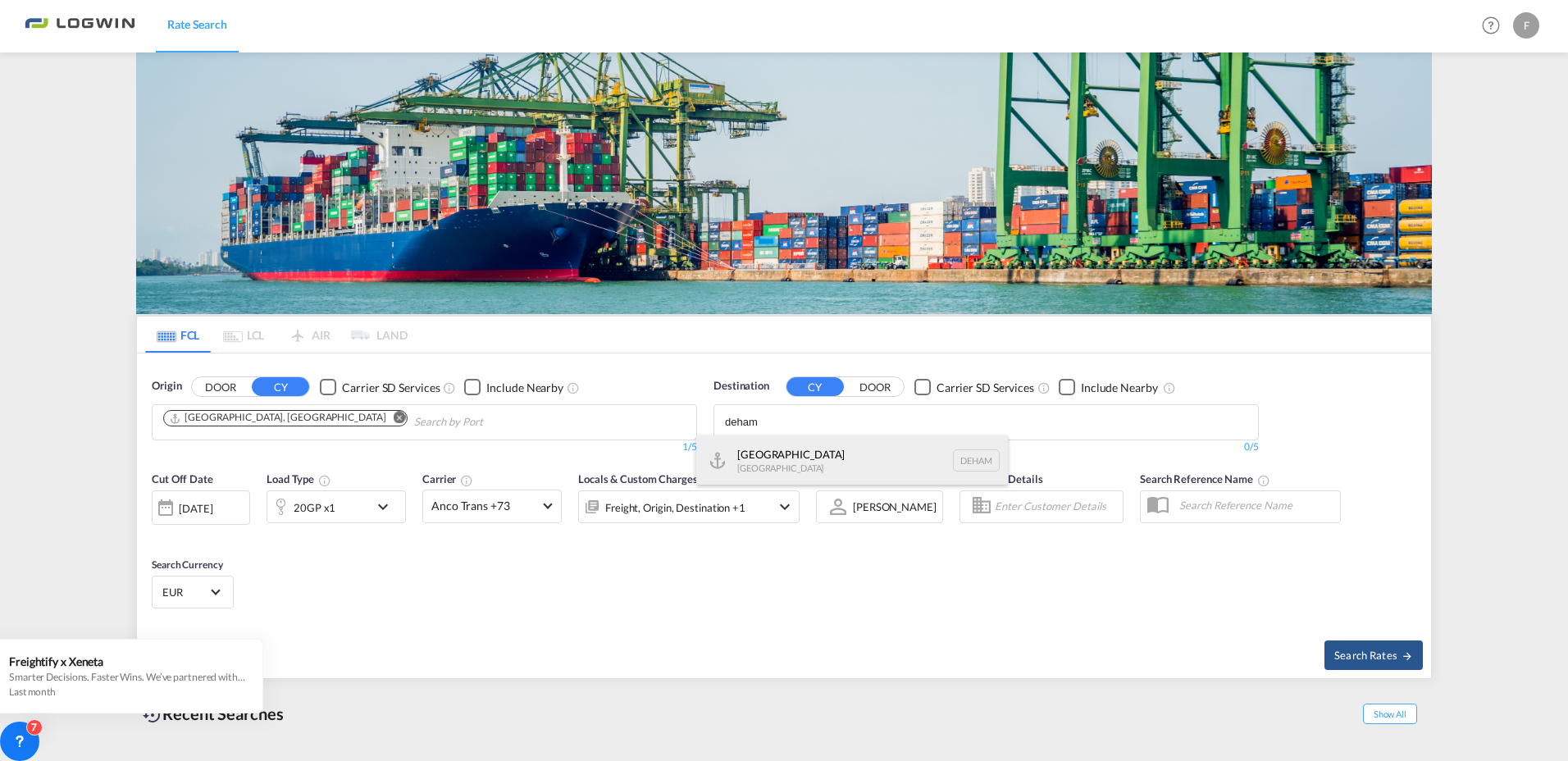
type input "deham"
click at [972, 459] on div "Hamburg Germany DEHAM" at bounding box center [852, 459] width 312 height 49
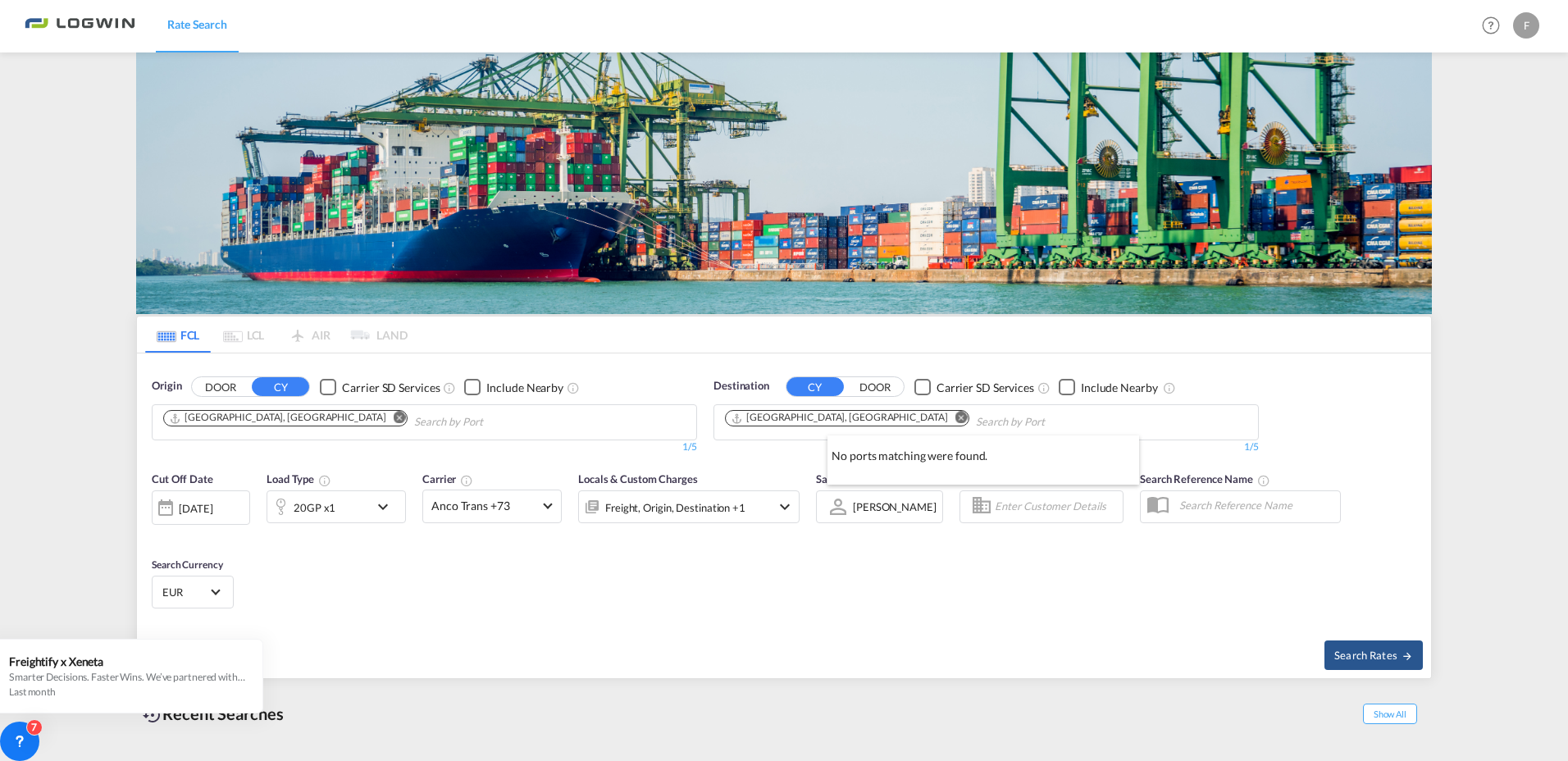
click at [215, 592] on div at bounding box center [784, 380] width 1568 height 761
click at [215, 592] on span "Select Currency: € EUREuro" at bounding box center [215, 590] width 9 height 9
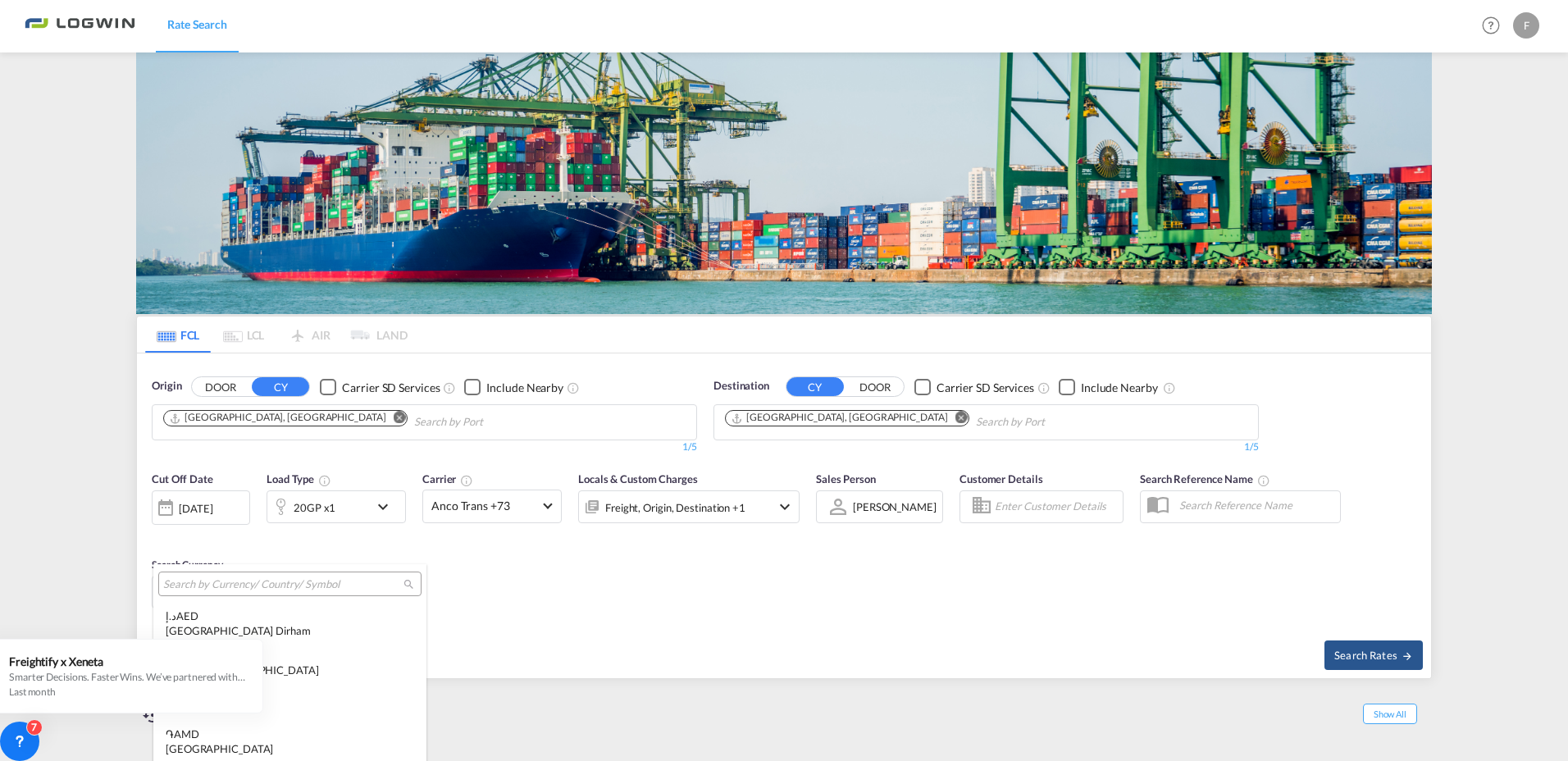
scroll to position [1646, 0]
click at [485, 609] on md-backdrop at bounding box center [784, 380] width 1568 height 761
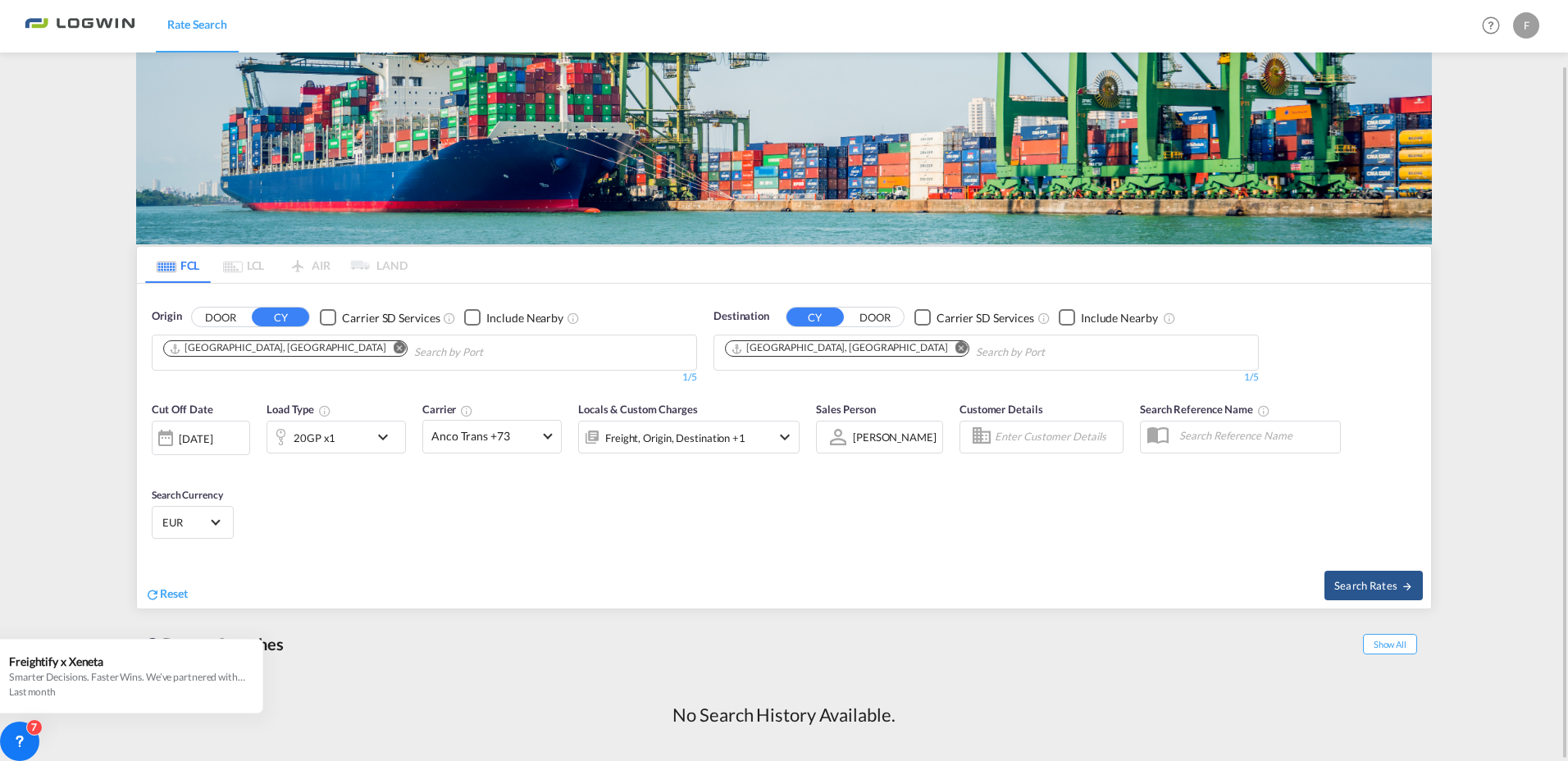
scroll to position [0, 0]
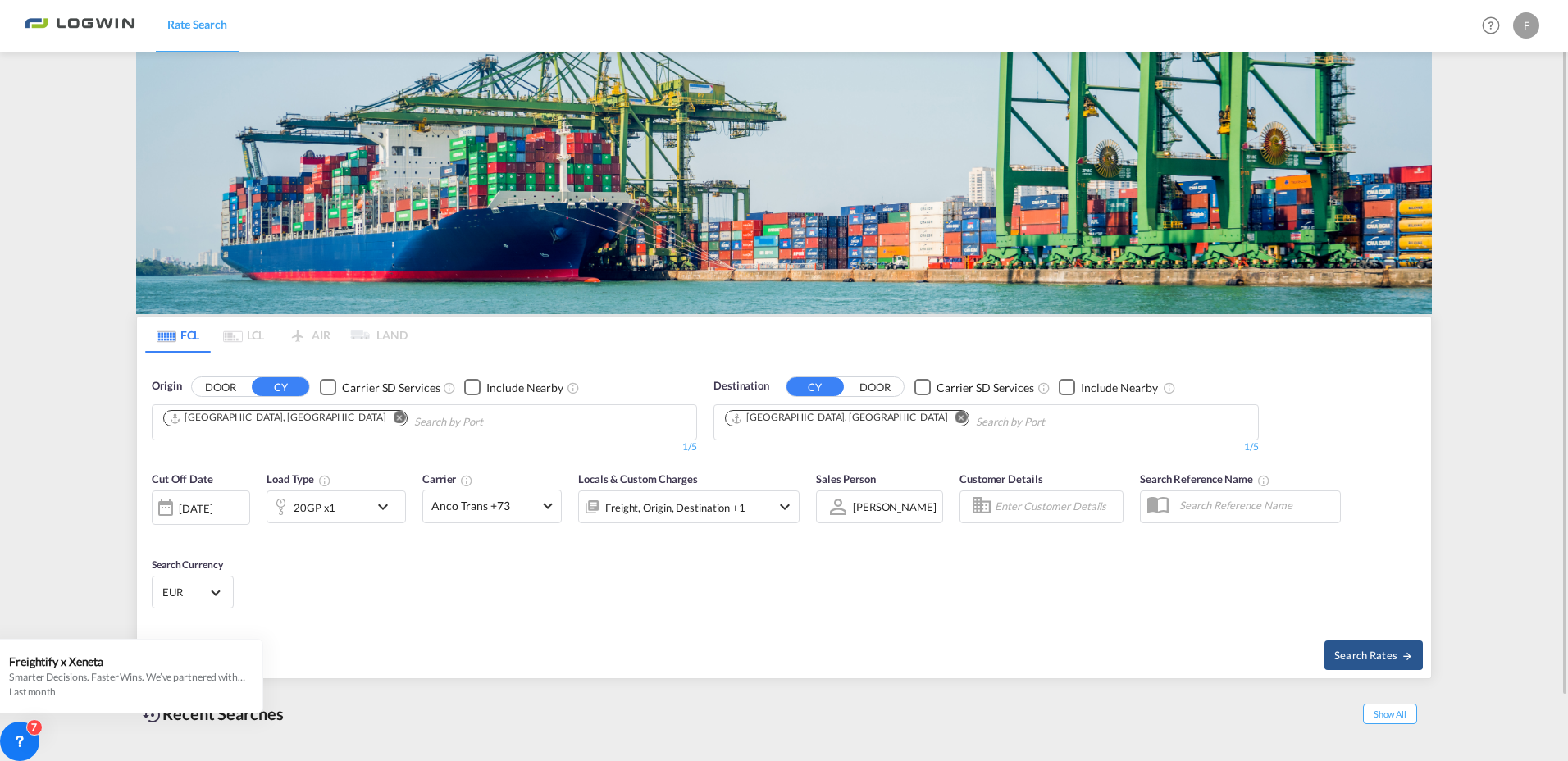
click at [216, 589] on span "Select Currency: € EUREuro" at bounding box center [215, 590] width 9 height 9
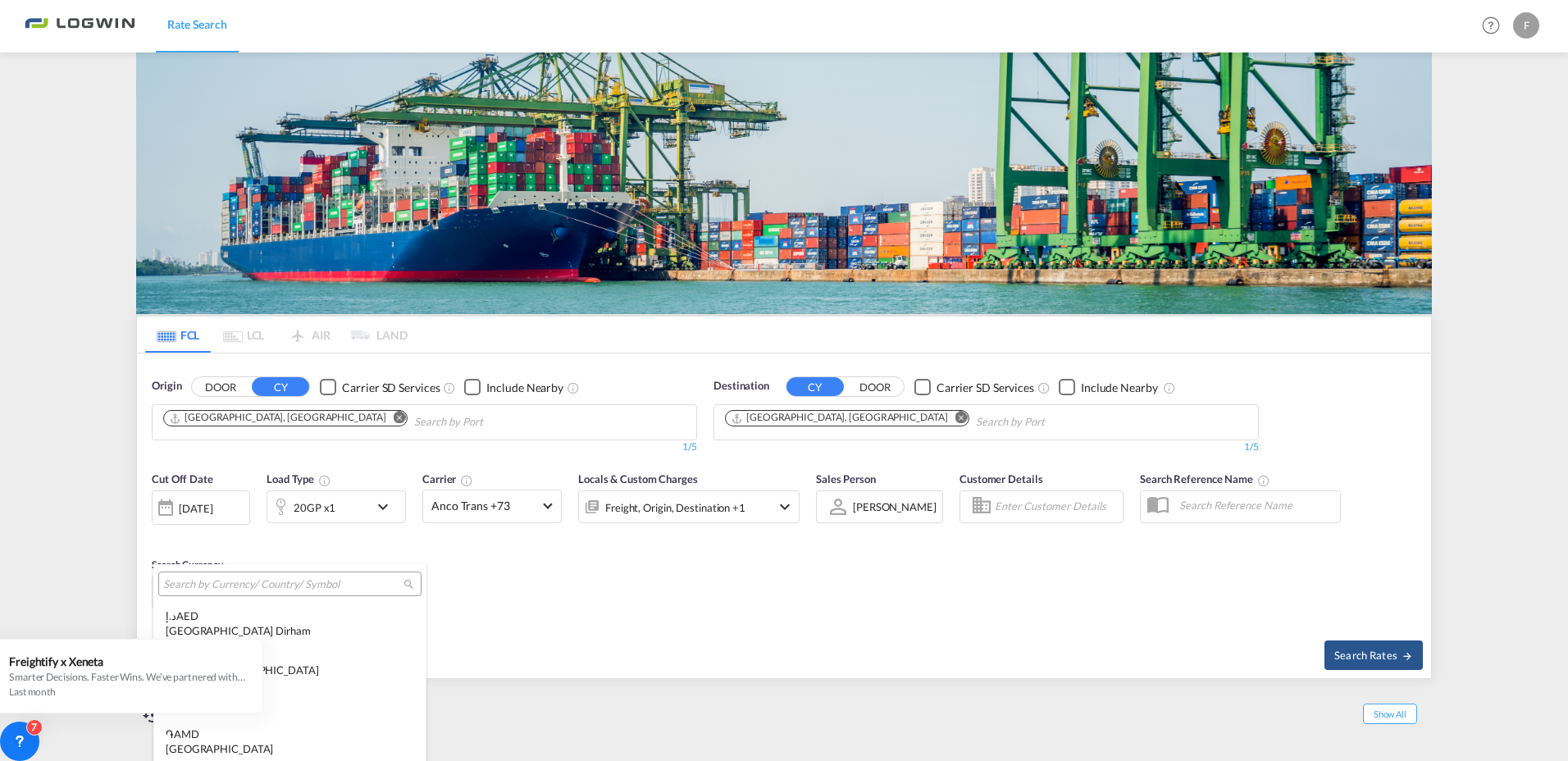
scroll to position [1646, 0]
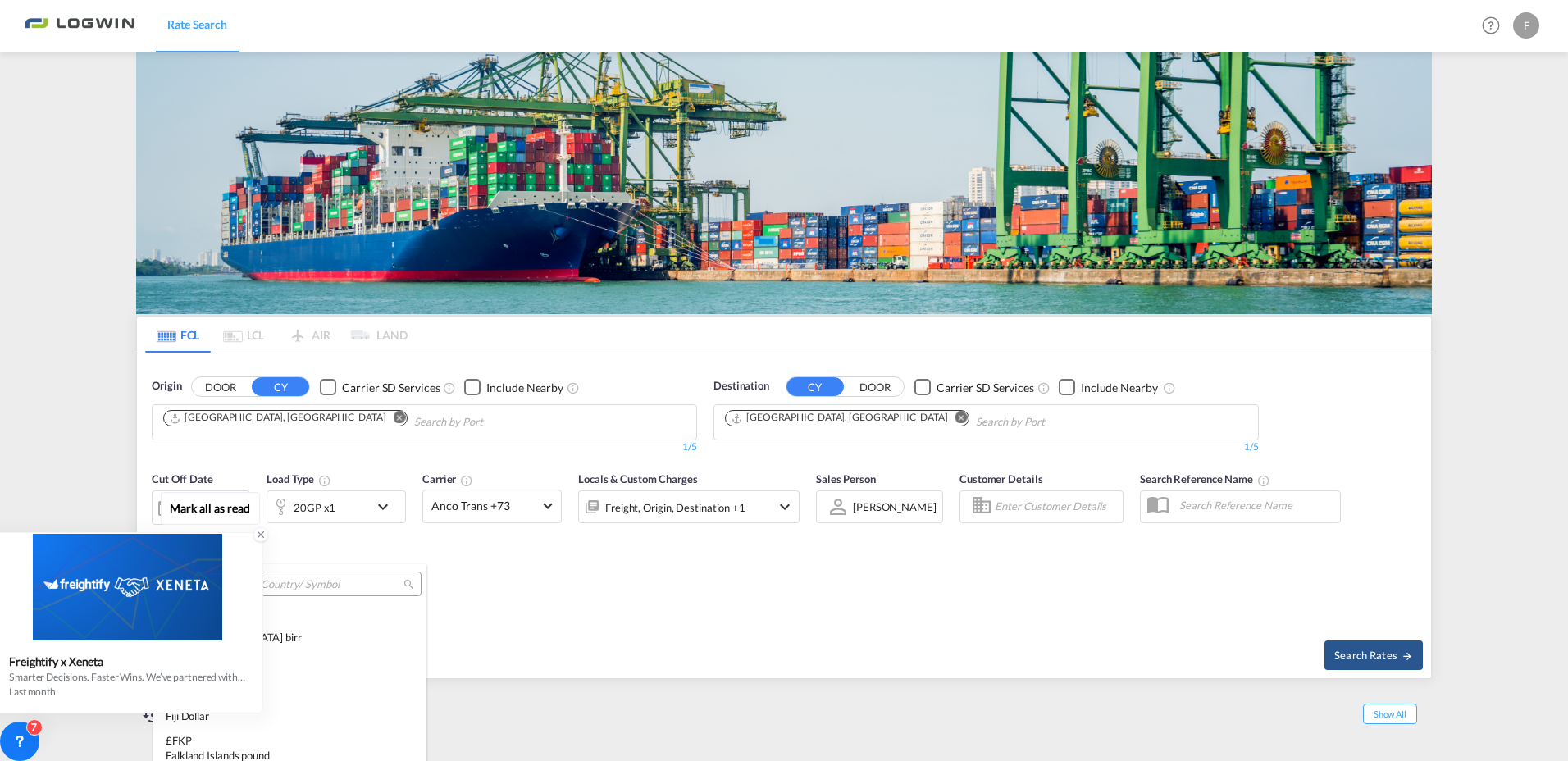
click at [259, 534] on icon at bounding box center [261, 535] width 12 height 12
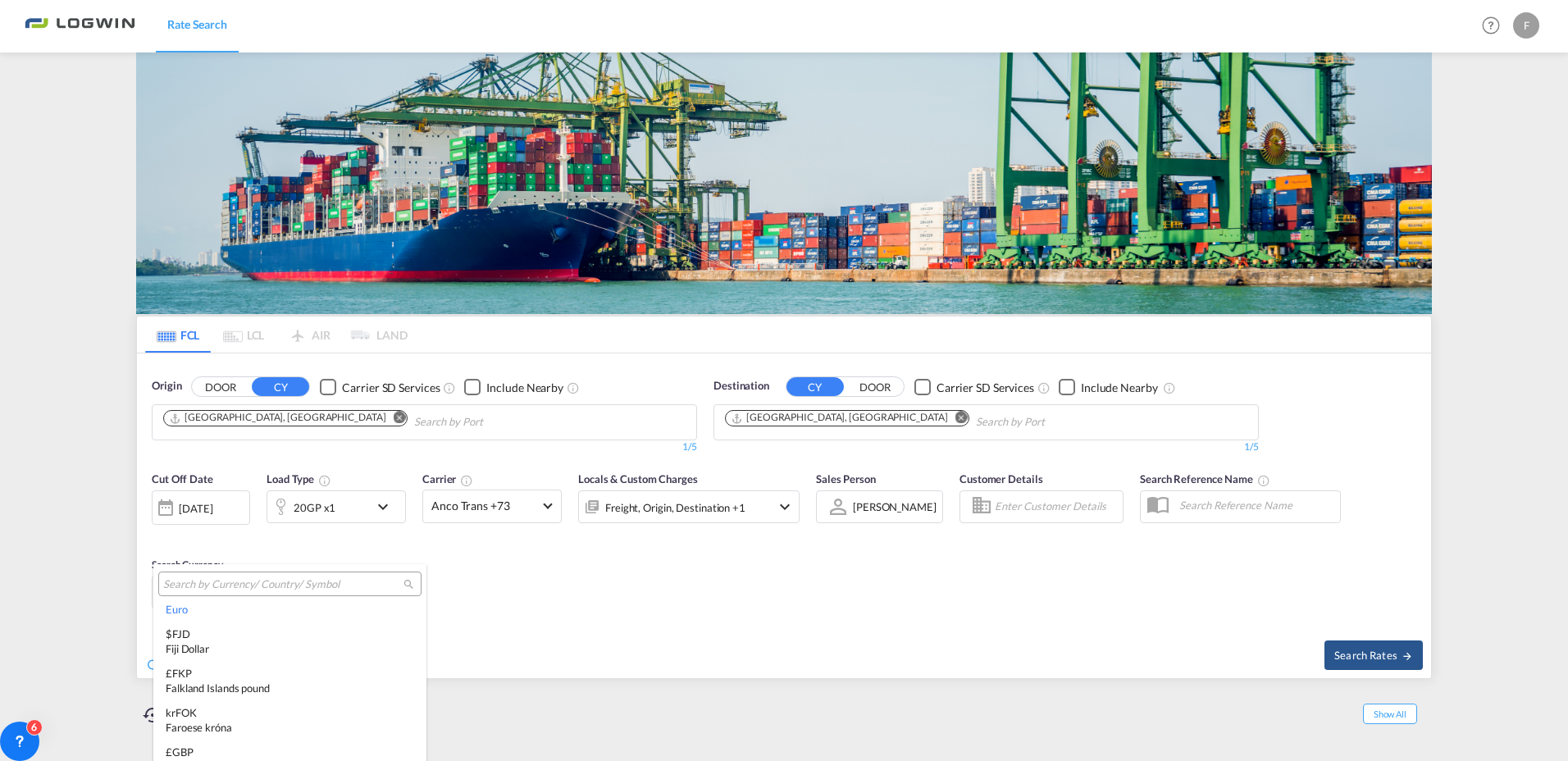
scroll to position [1301, 0]
click at [233, 583] on input "search" at bounding box center [284, 584] width 241 height 14
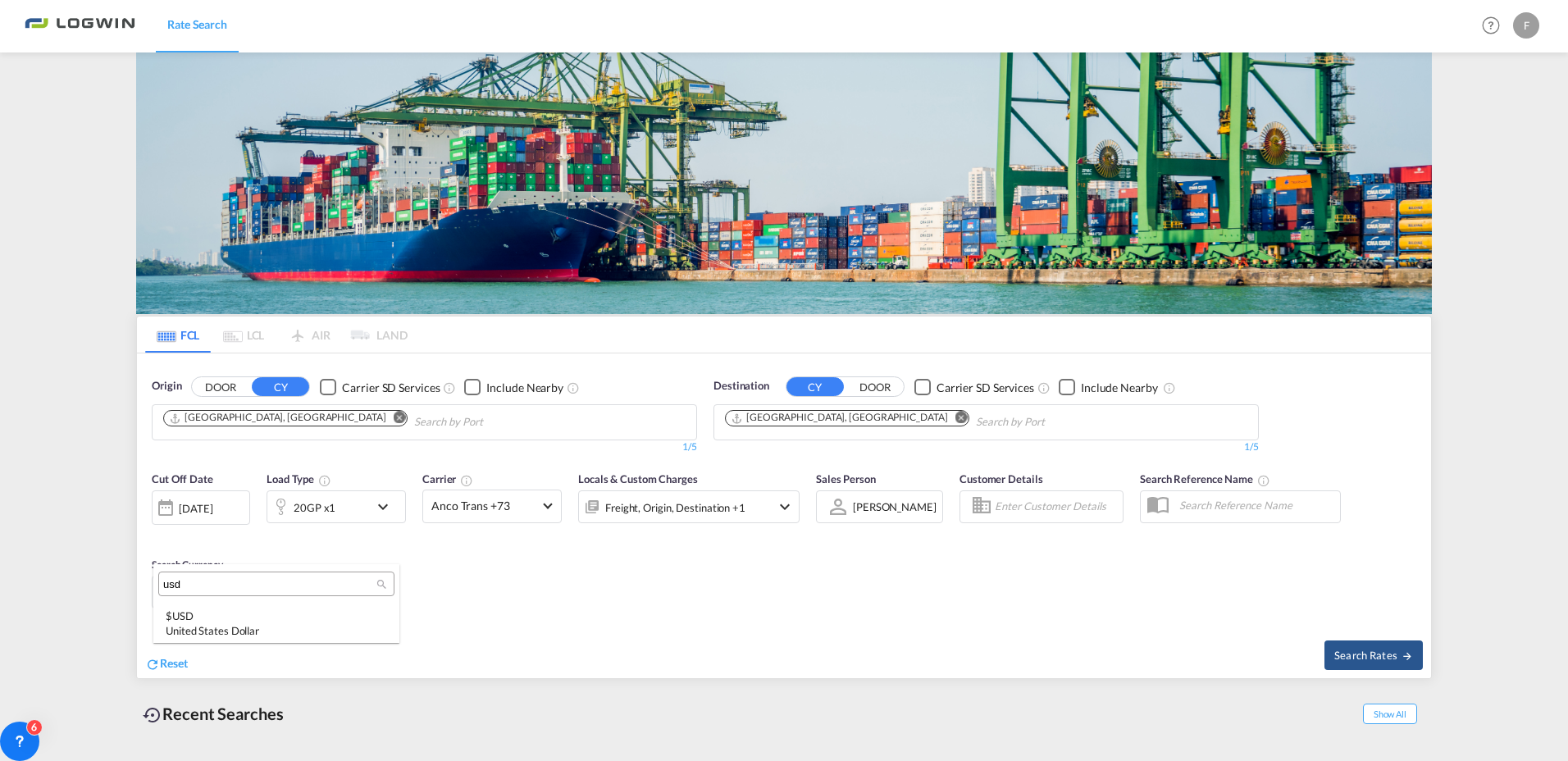
type input "usd"
click at [202, 633] on div "United States Dollar" at bounding box center [276, 630] width 221 height 14
click at [1384, 654] on span "Search Rates" at bounding box center [1374, 655] width 79 height 13
type input "CNSHA to DEHAM / 18 Aug 2025"
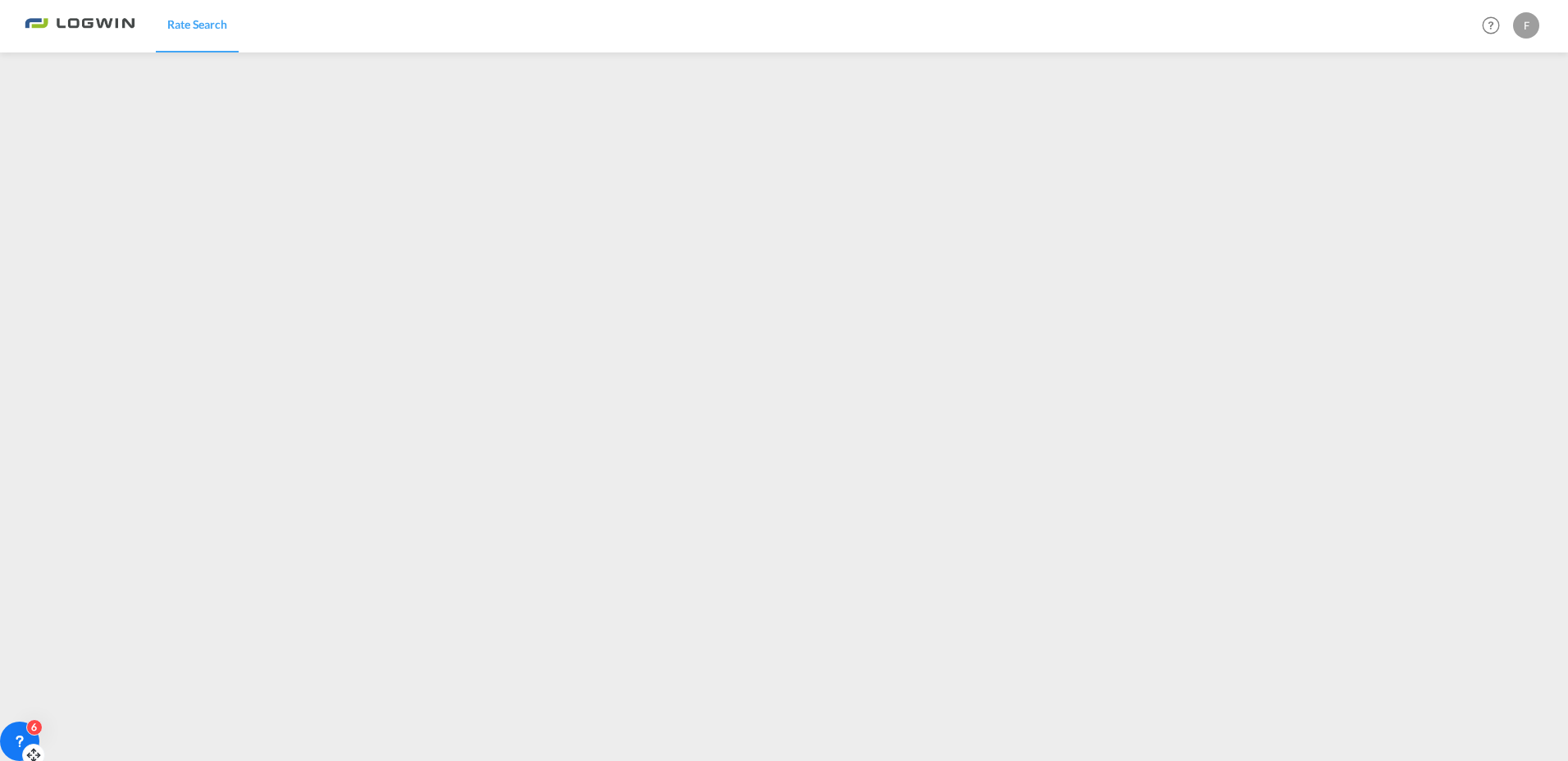
click at [35, 728] on div "6" at bounding box center [34, 726] width 16 height 16
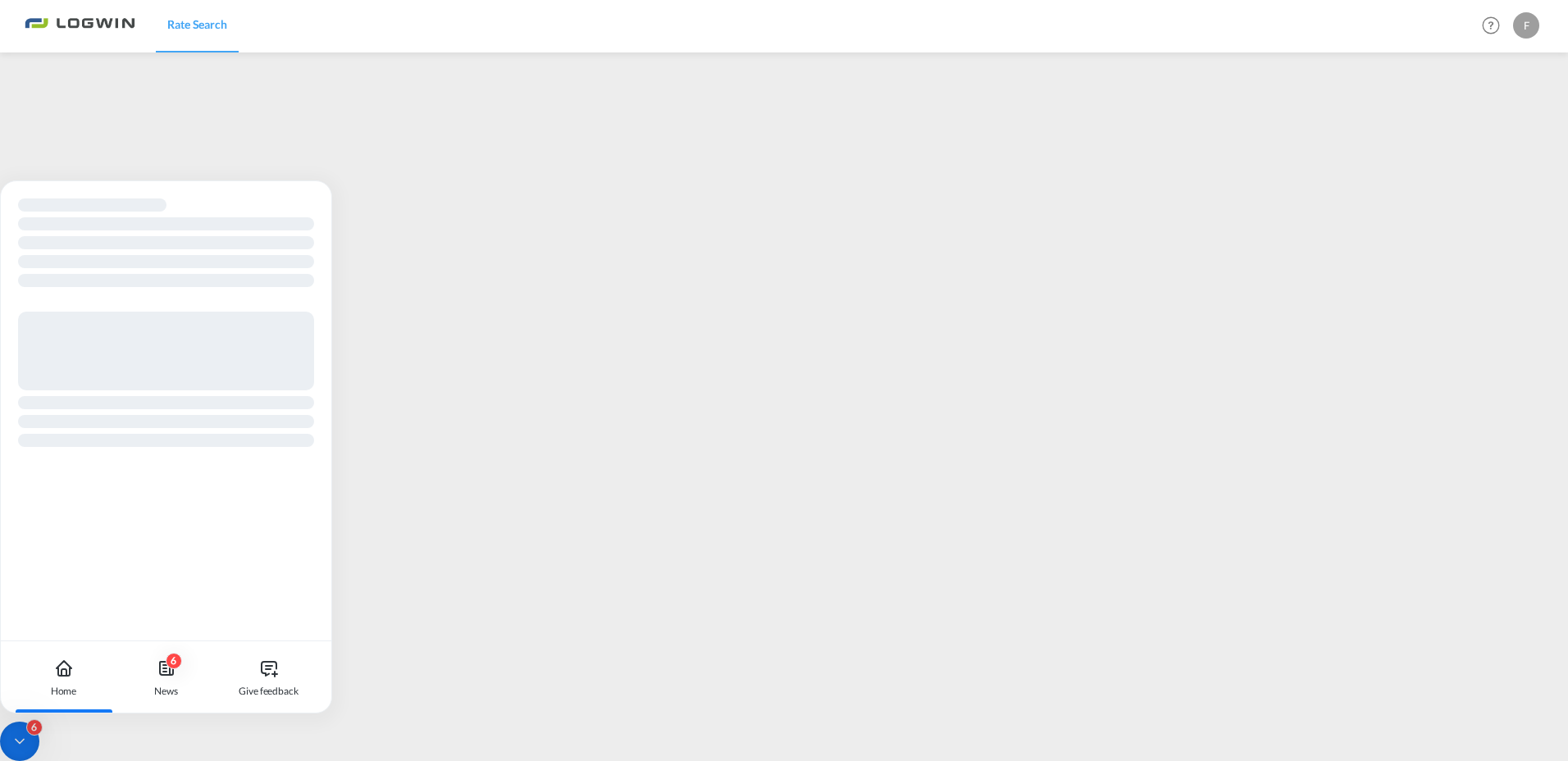
click at [22, 740] on icon at bounding box center [19, 741] width 16 height 16
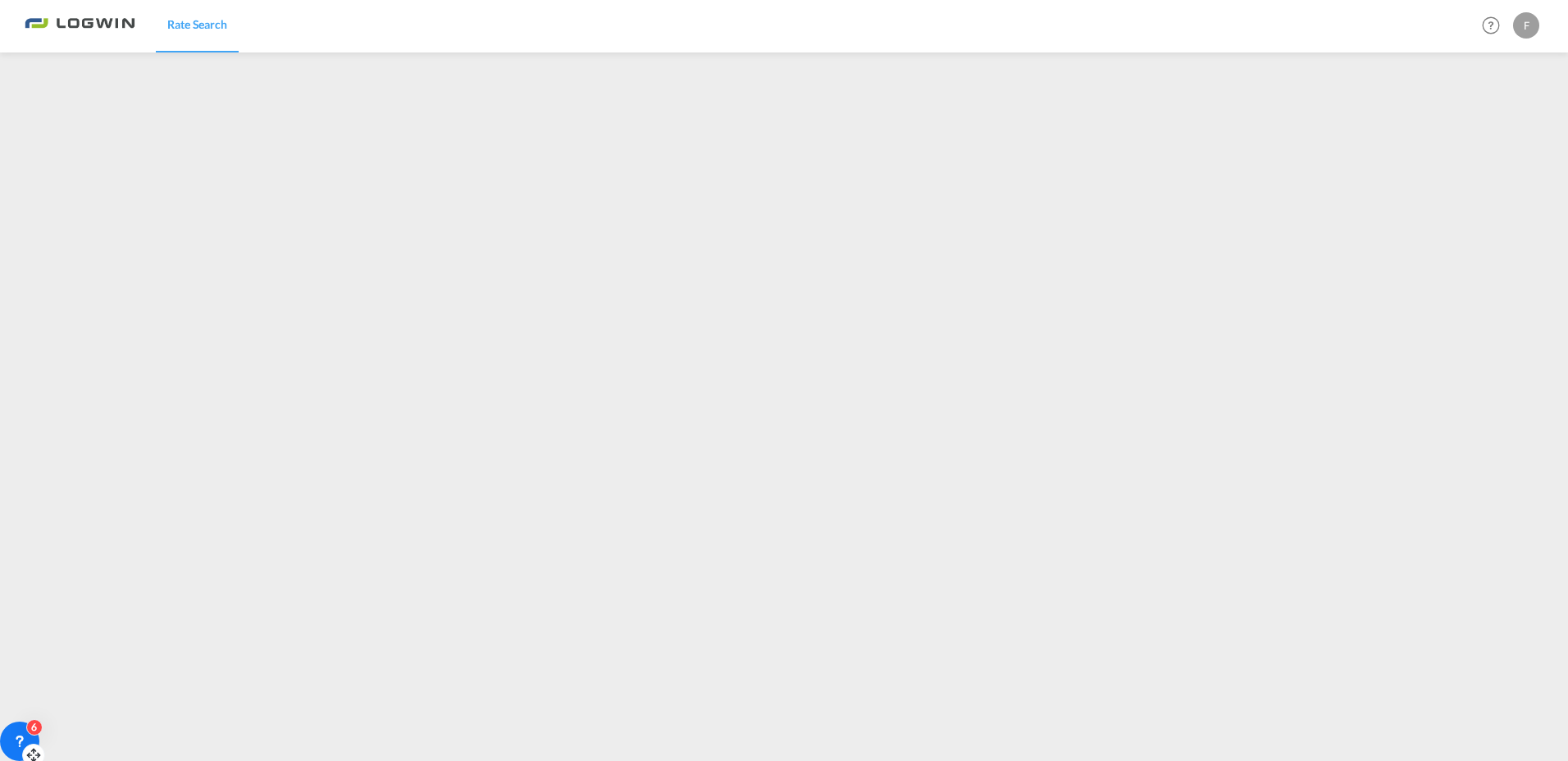
click at [37, 724] on div "6" at bounding box center [34, 726] width 16 height 16
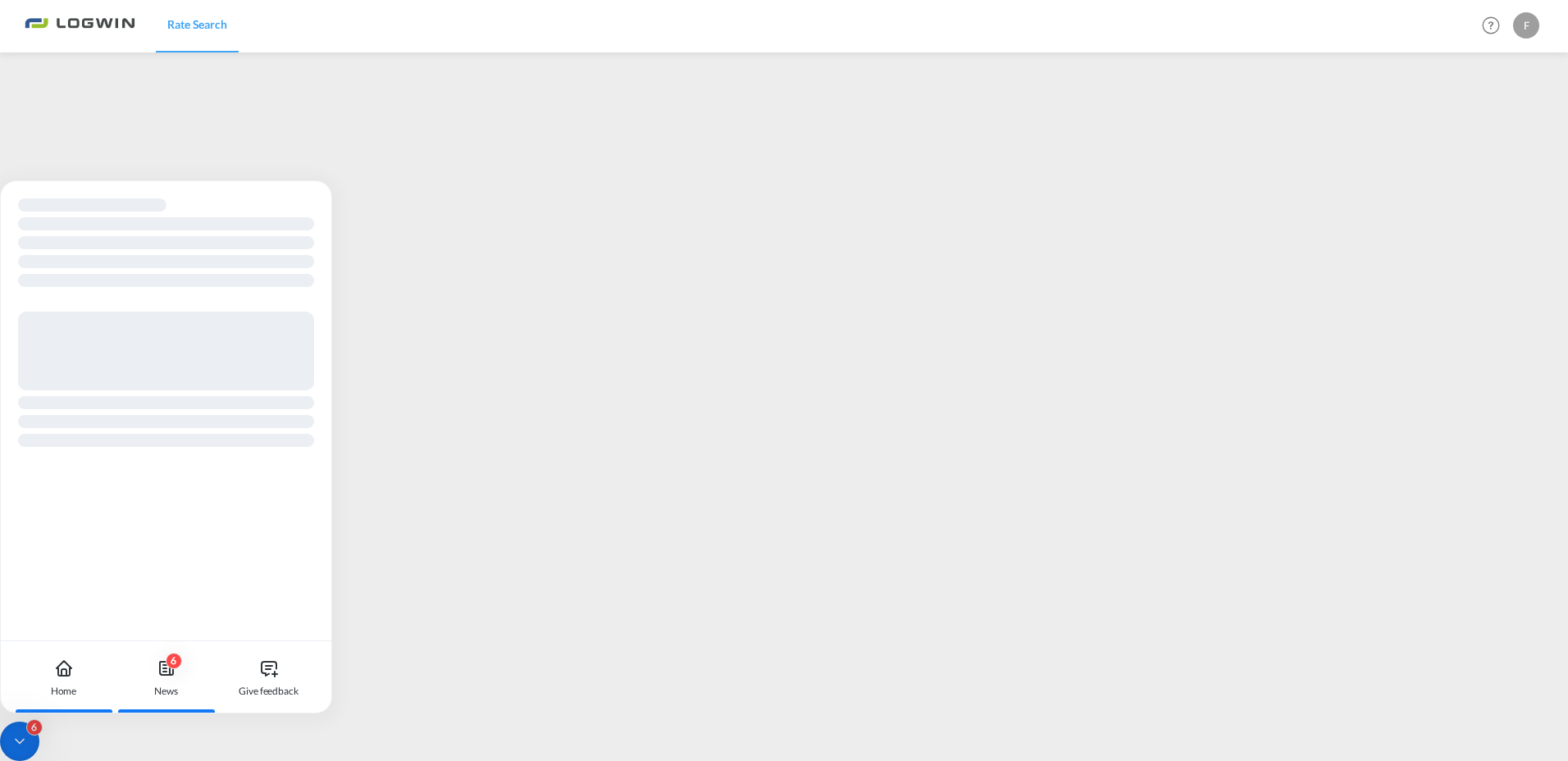
click at [176, 662] on div "6" at bounding box center [173, 660] width 16 height 16
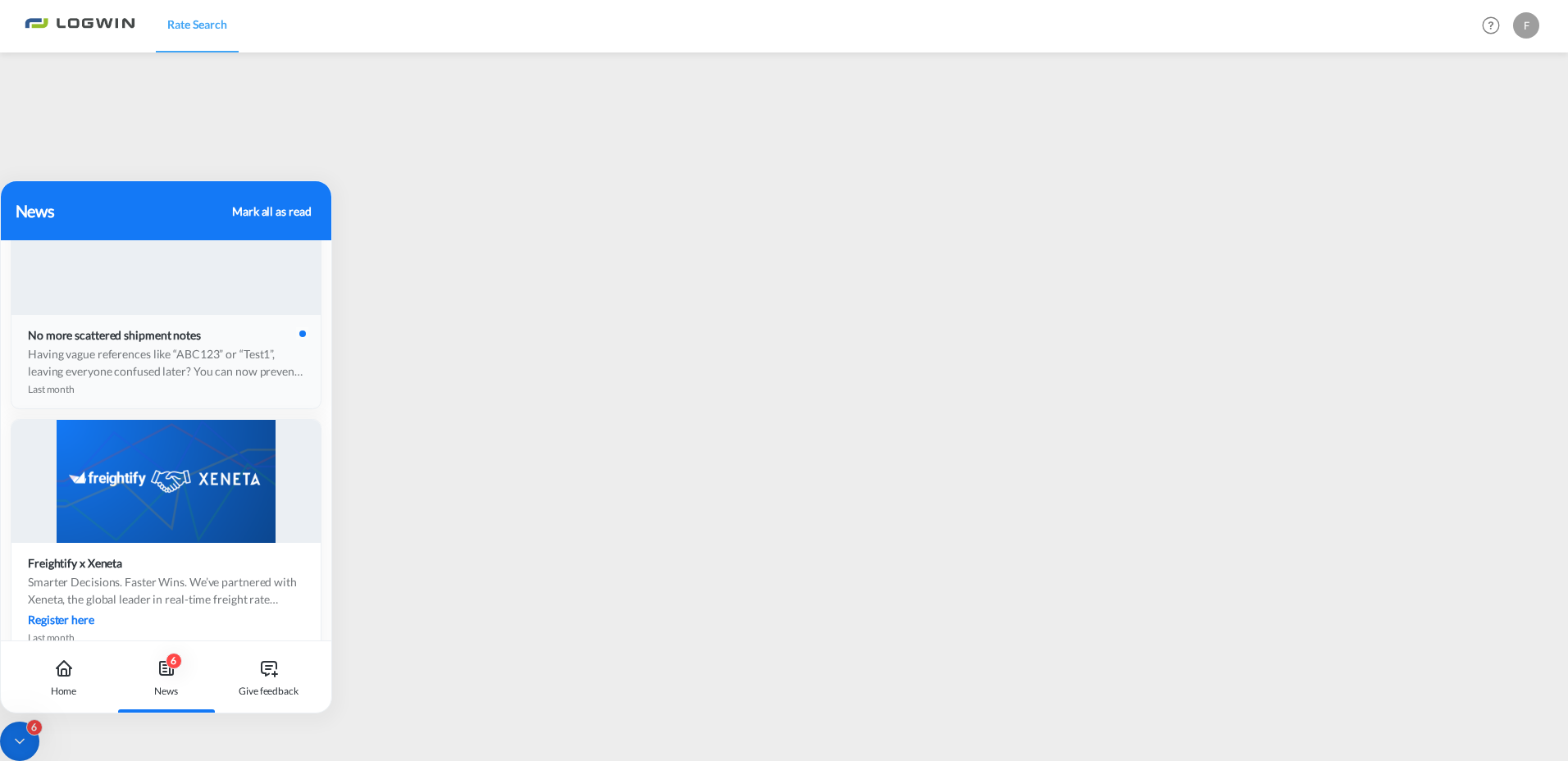
scroll to position [328, 0]
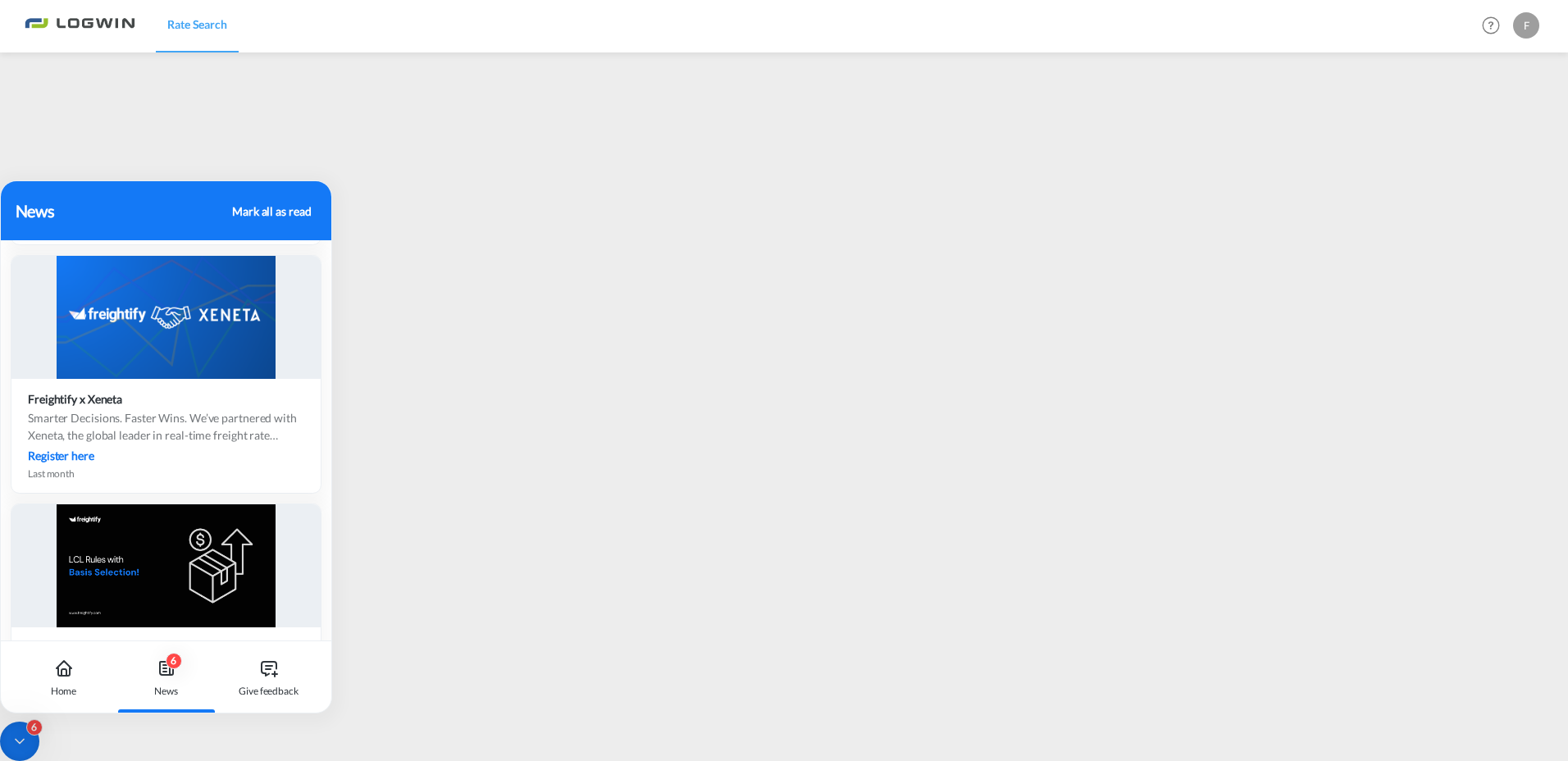
click at [281, 209] on div "Mark all as read" at bounding box center [271, 211] width 79 height 17
click at [255, 211] on div "Mark all as read" at bounding box center [271, 211] width 79 height 17
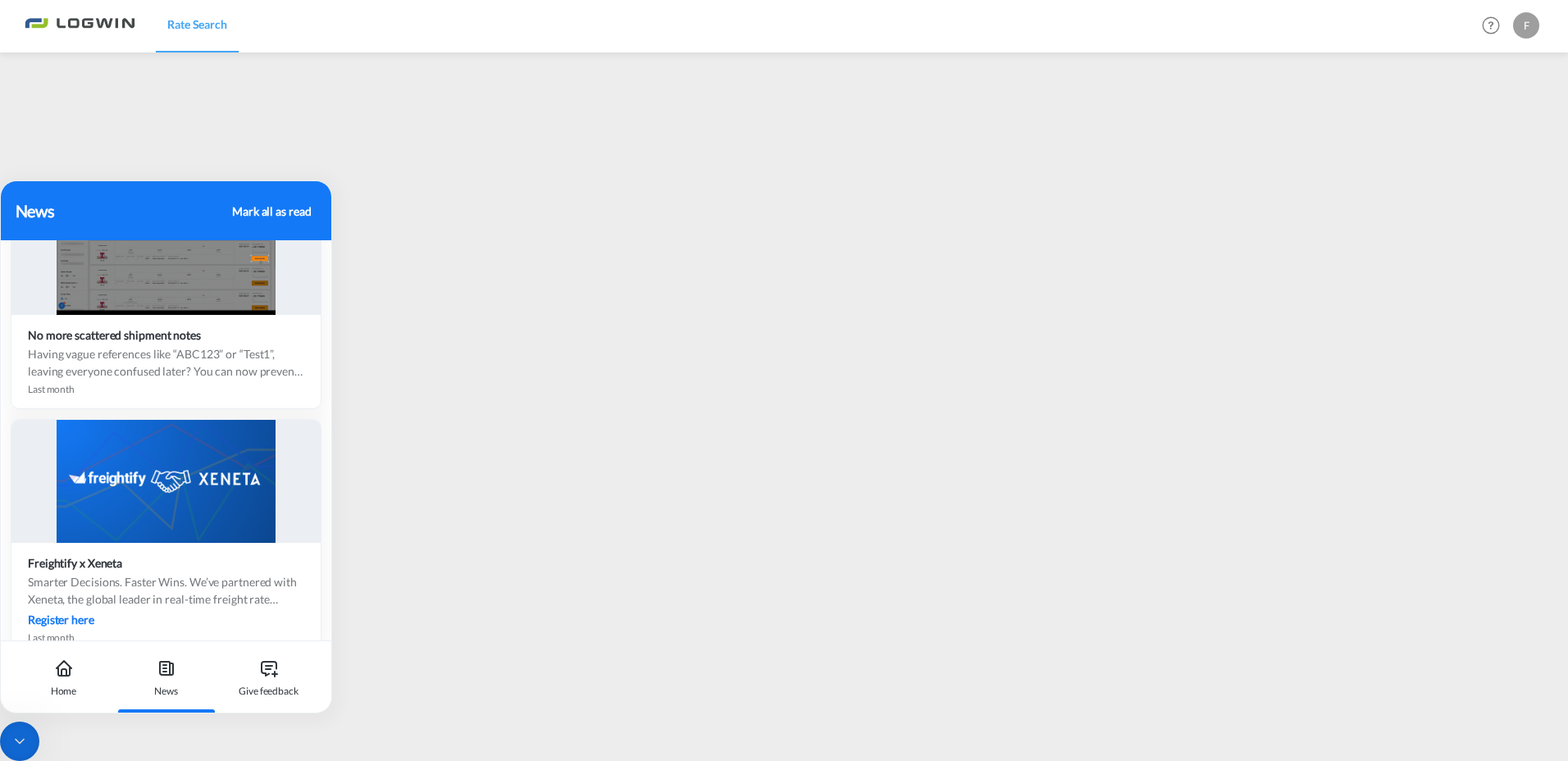
click at [14, 739] on icon at bounding box center [19, 741] width 16 height 16
